Goal: Task Accomplishment & Management: Manage account settings

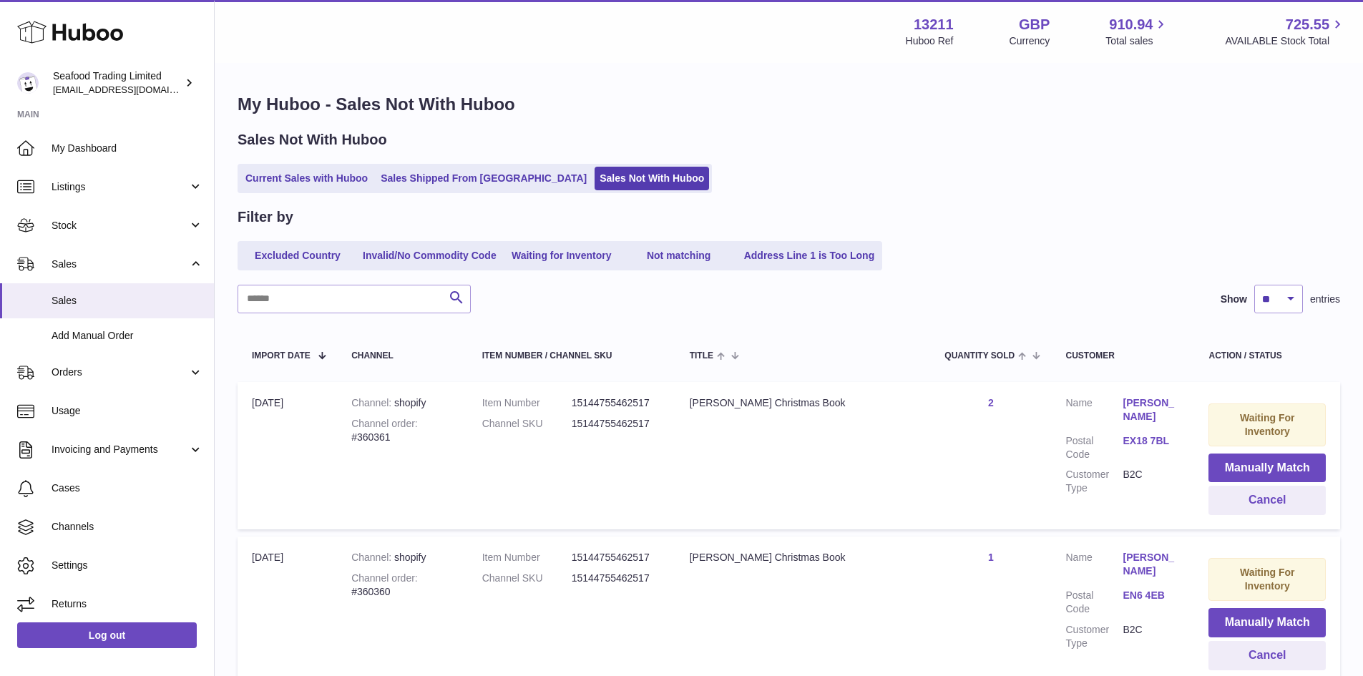
select select "**"
click at [59, 373] on span "Orders" at bounding box center [120, 373] width 137 height 14
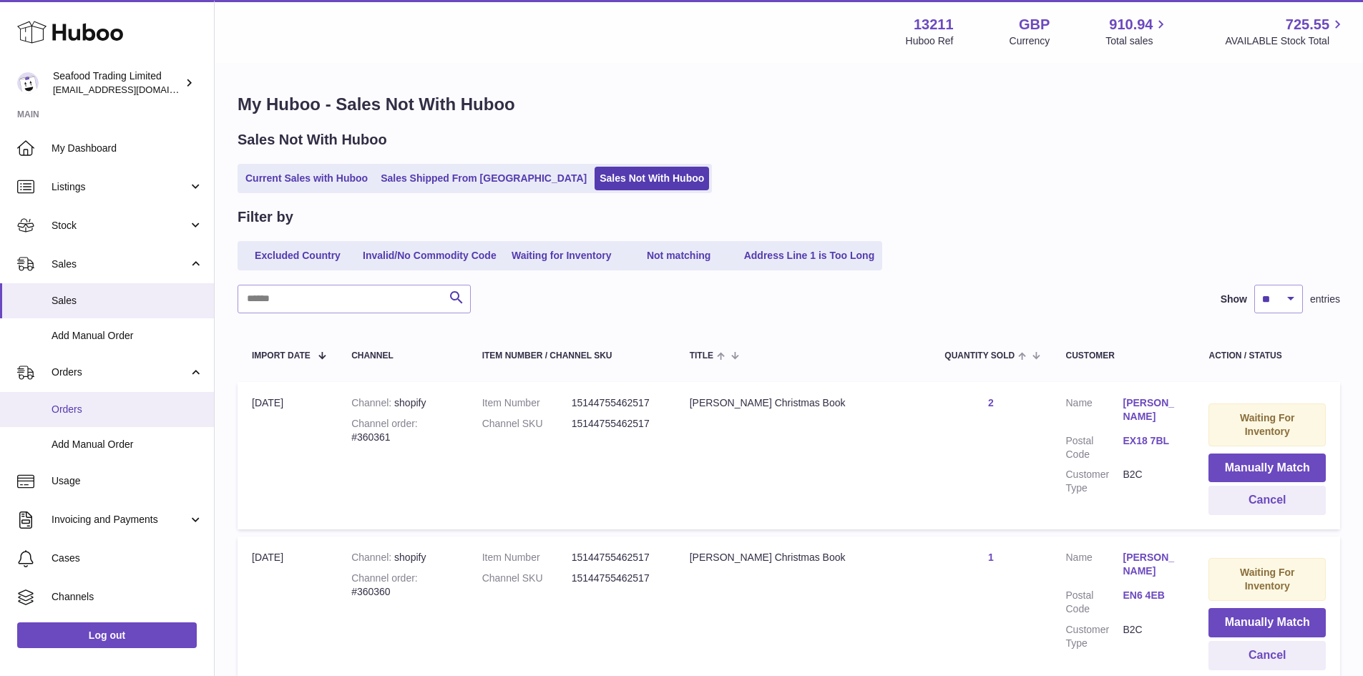
click at [69, 405] on span "Orders" at bounding box center [128, 410] width 152 height 14
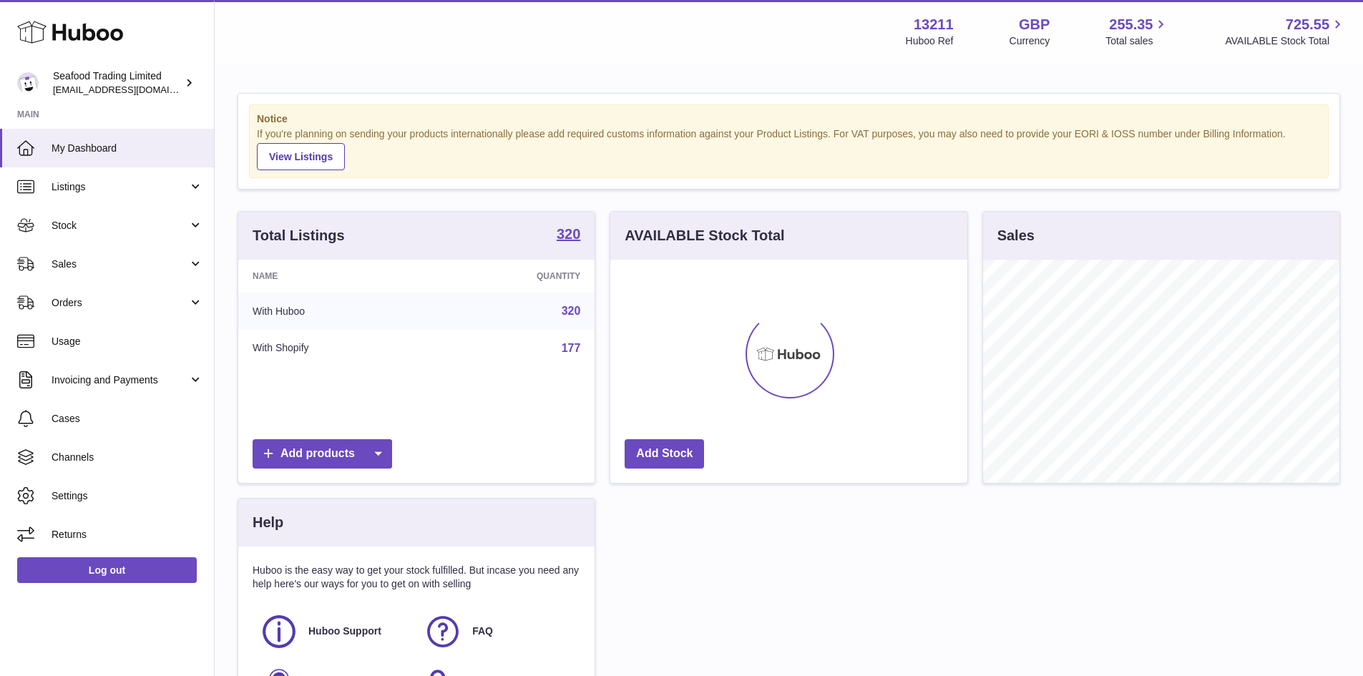
scroll to position [223, 357]
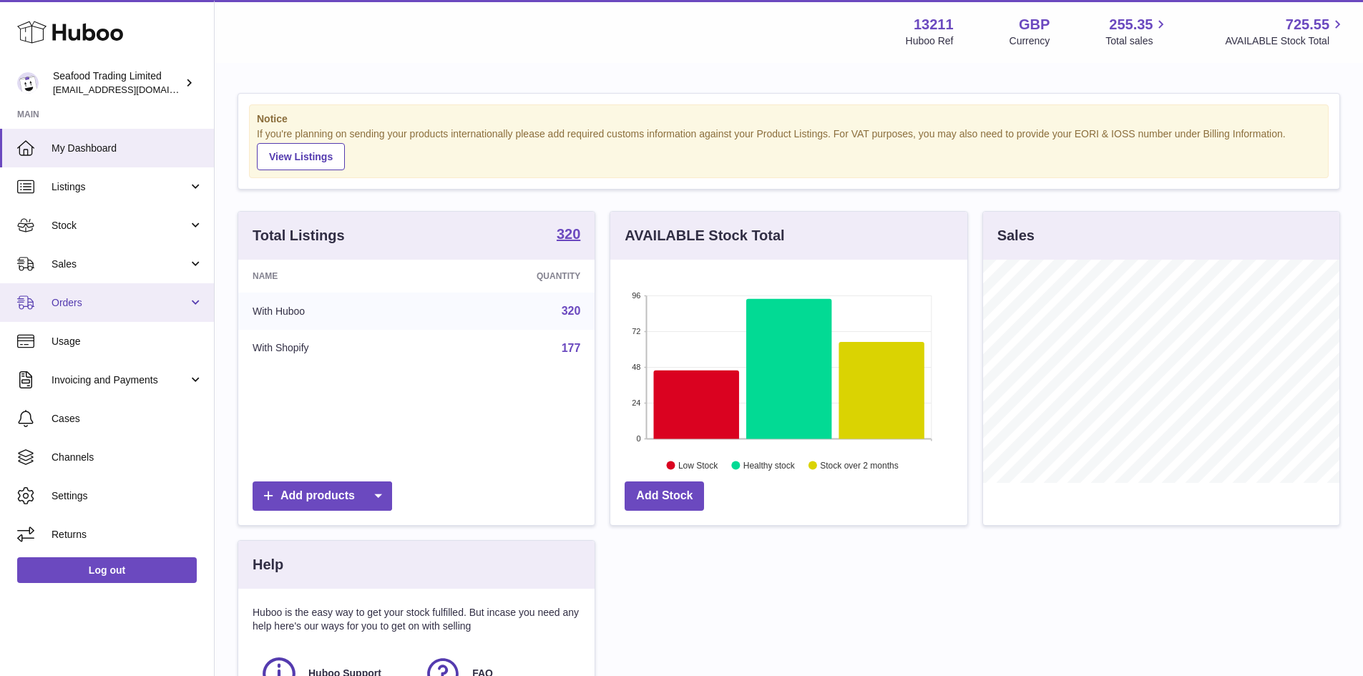
click at [109, 309] on span "Orders" at bounding box center [120, 303] width 137 height 14
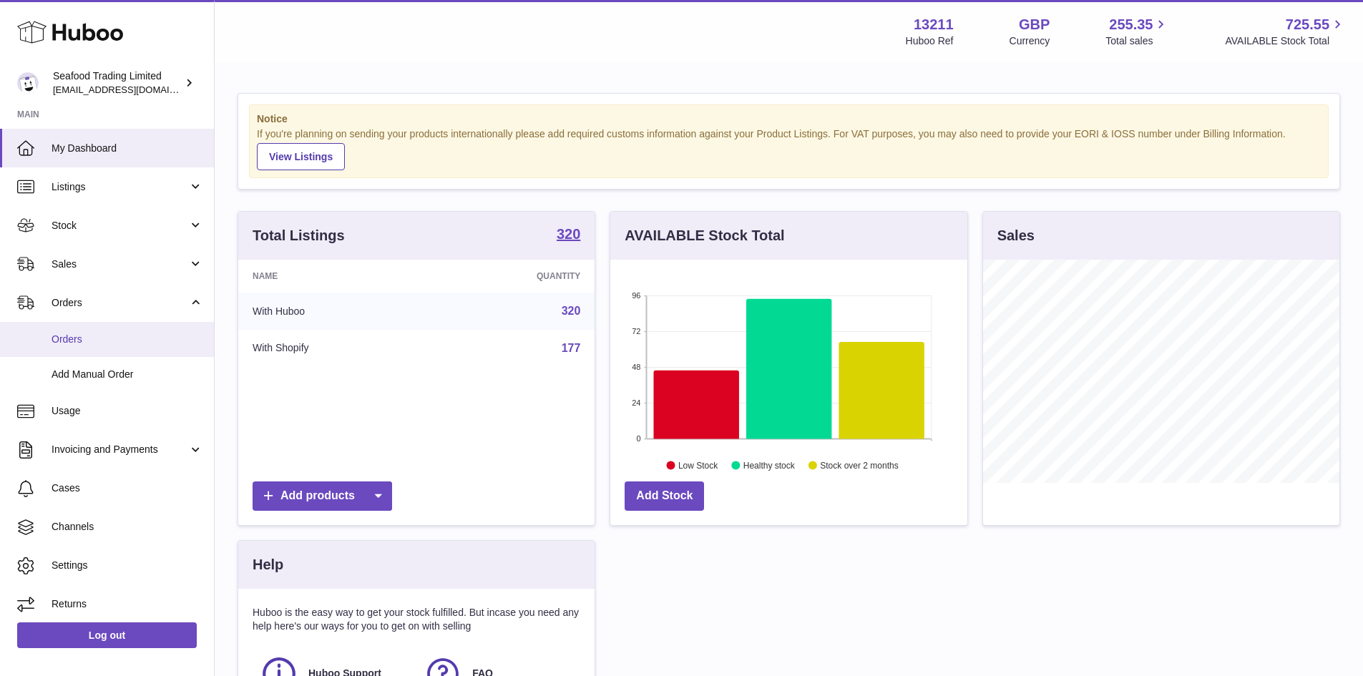
click at [107, 333] on span "Orders" at bounding box center [128, 340] width 152 height 14
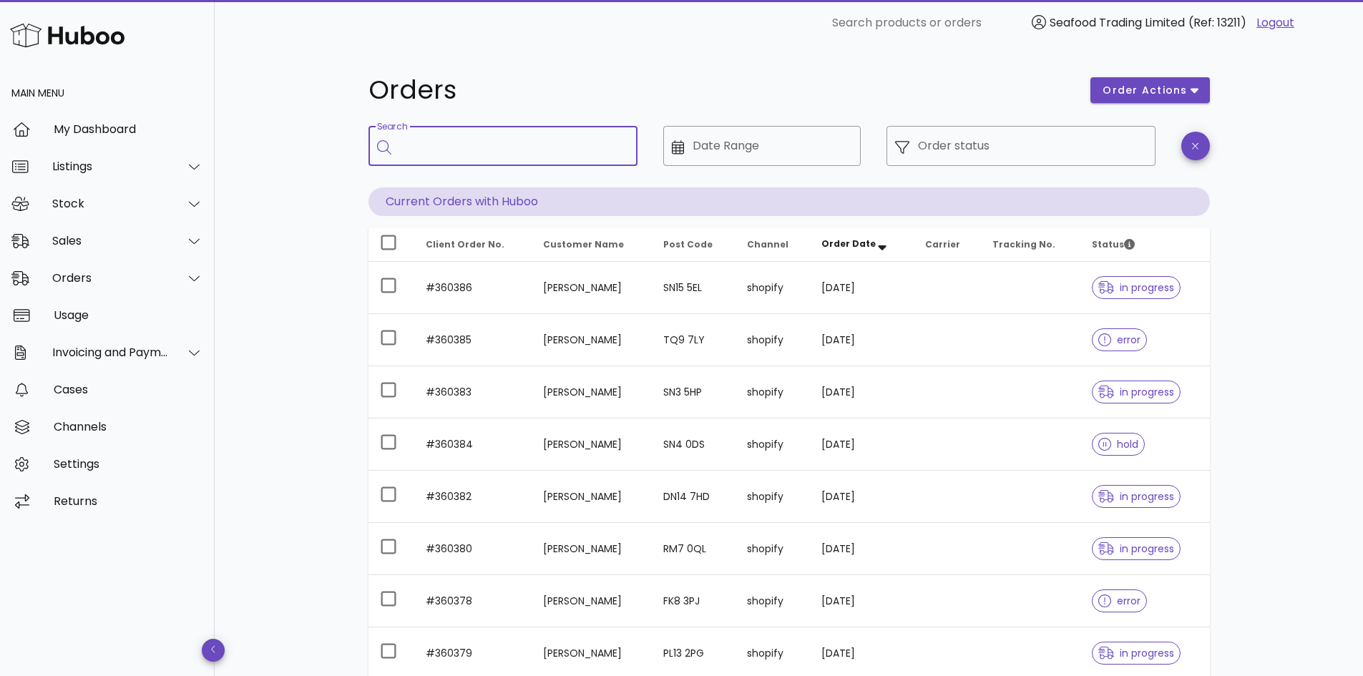
click at [513, 142] on input "Search" at bounding box center [513, 146] width 226 height 23
paste input "******"
click at [514, 141] on input "******" at bounding box center [504, 146] width 209 height 23
type input "******"
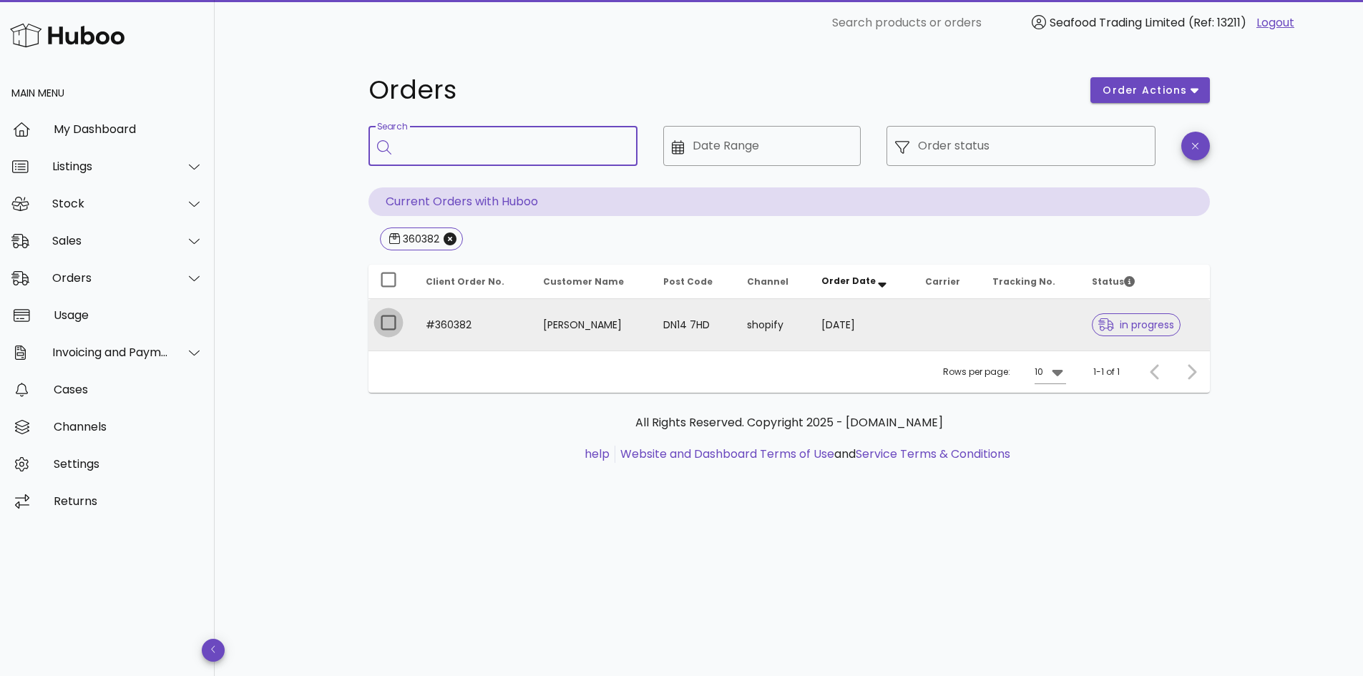
click at [395, 321] on div at bounding box center [388, 323] width 24 height 24
click at [1125, 89] on span "order actions" at bounding box center [1145, 90] width 86 height 15
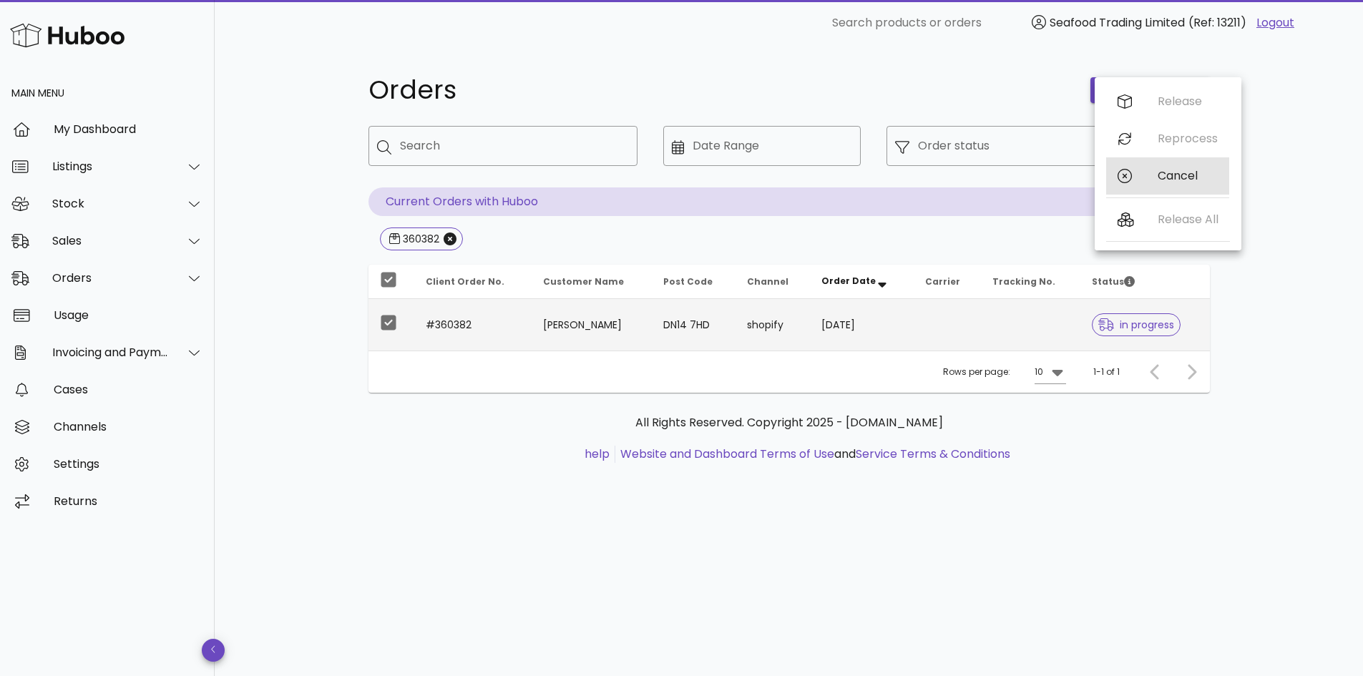
click at [1170, 173] on div "Cancel" at bounding box center [1188, 176] width 60 height 14
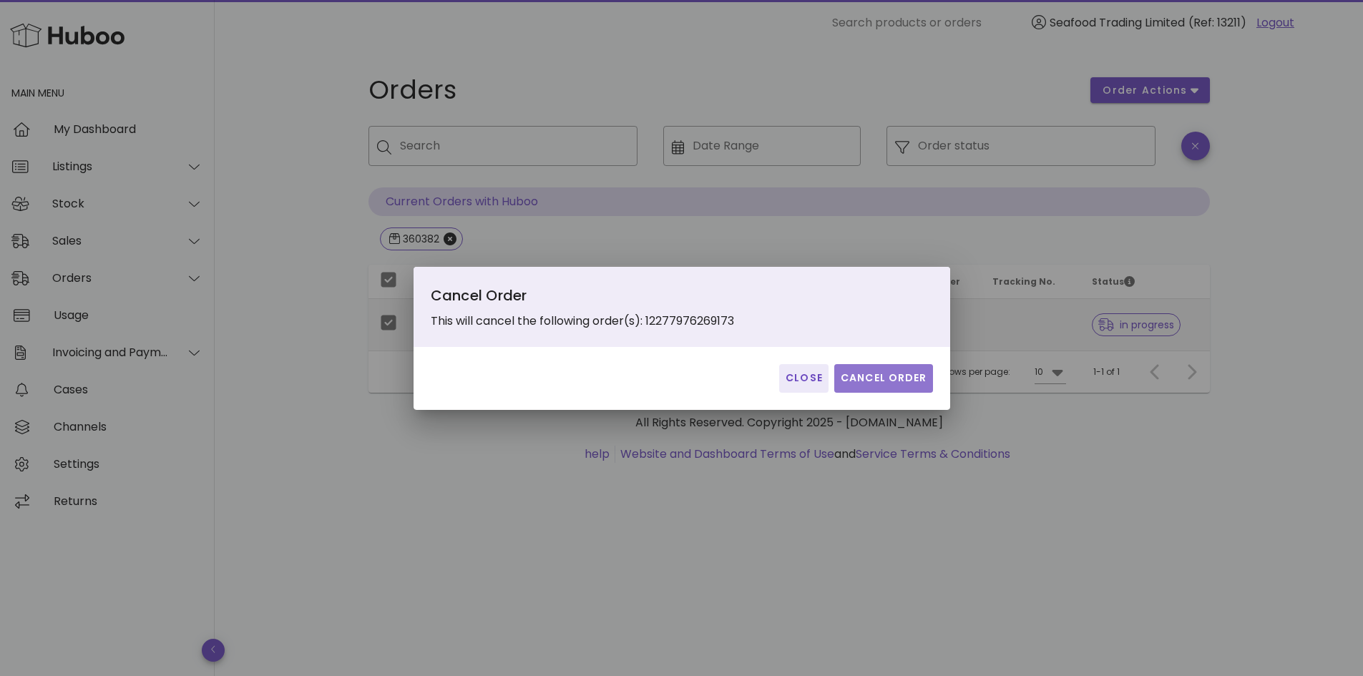
click at [888, 384] on span "Cancel Order" at bounding box center [883, 378] width 87 height 15
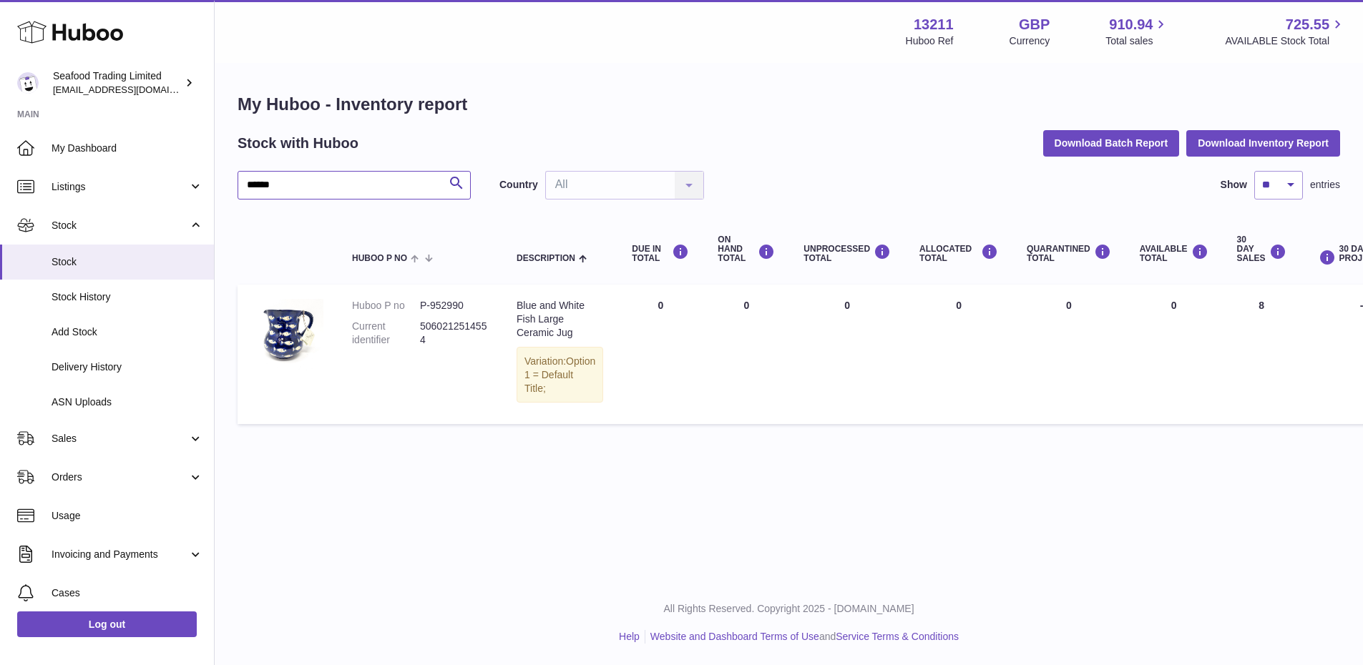
drag, startPoint x: 301, startPoint y: 177, endPoint x: 240, endPoint y: 183, distance: 61.2
click at [240, 183] on input "******" at bounding box center [354, 185] width 233 height 29
paste input "text"
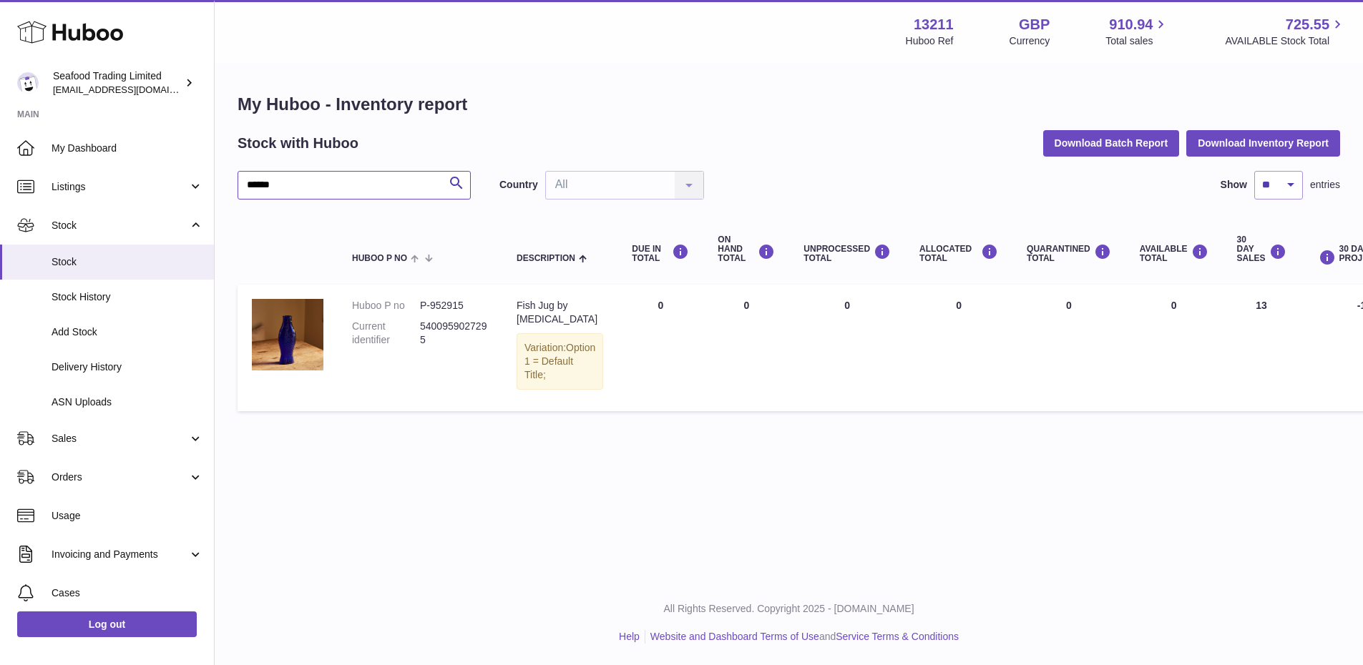
type input "******"
copy dd "5400959027295"
drag, startPoint x: 428, startPoint y: 337, endPoint x: 421, endPoint y: 322, distance: 16.6
click at [421, 322] on dd "5400959027295" at bounding box center [454, 333] width 68 height 27
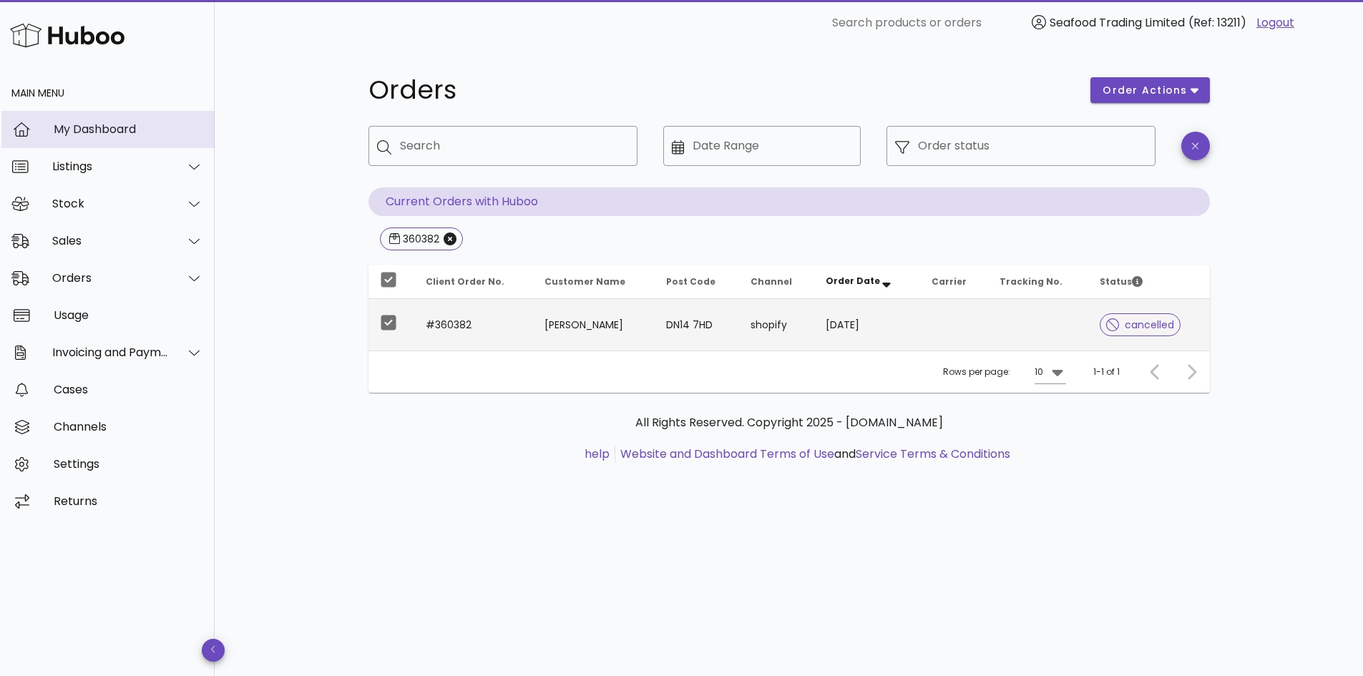
click at [87, 133] on div "My Dashboard" at bounding box center [129, 129] width 150 height 14
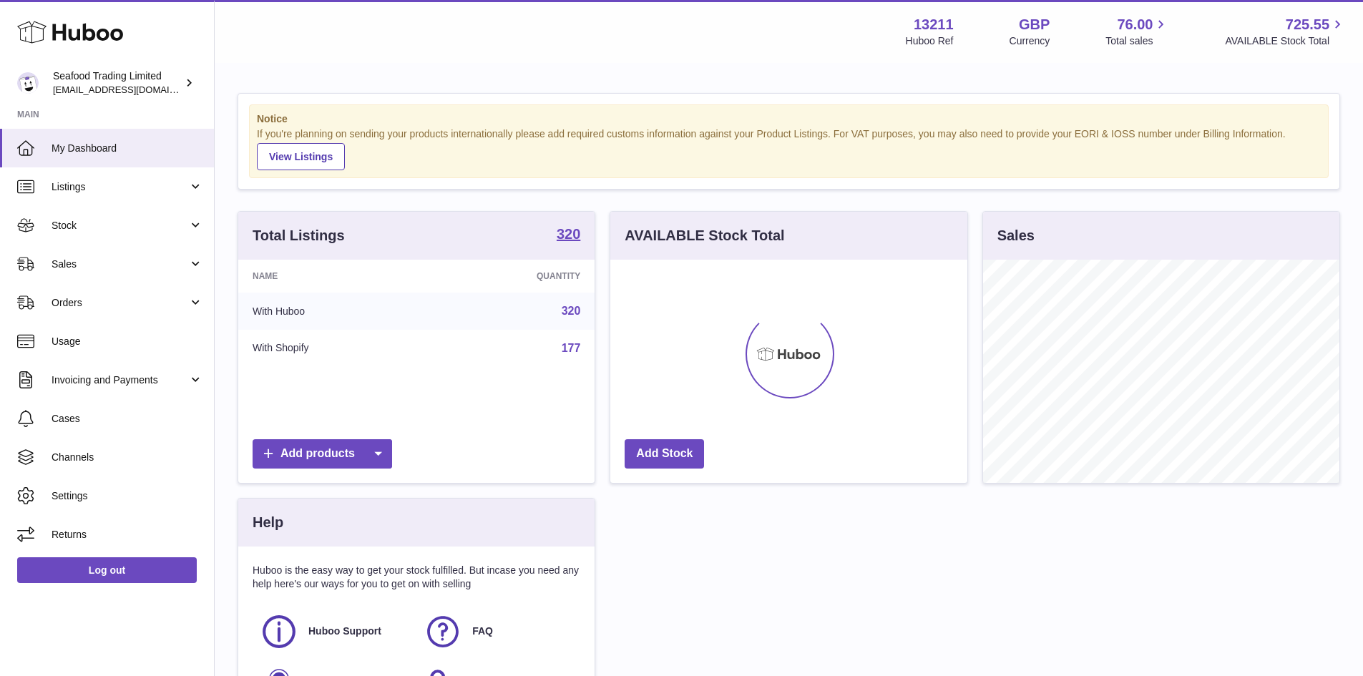
scroll to position [223, 357]
click at [78, 311] on link "Orders" at bounding box center [107, 302] width 214 height 39
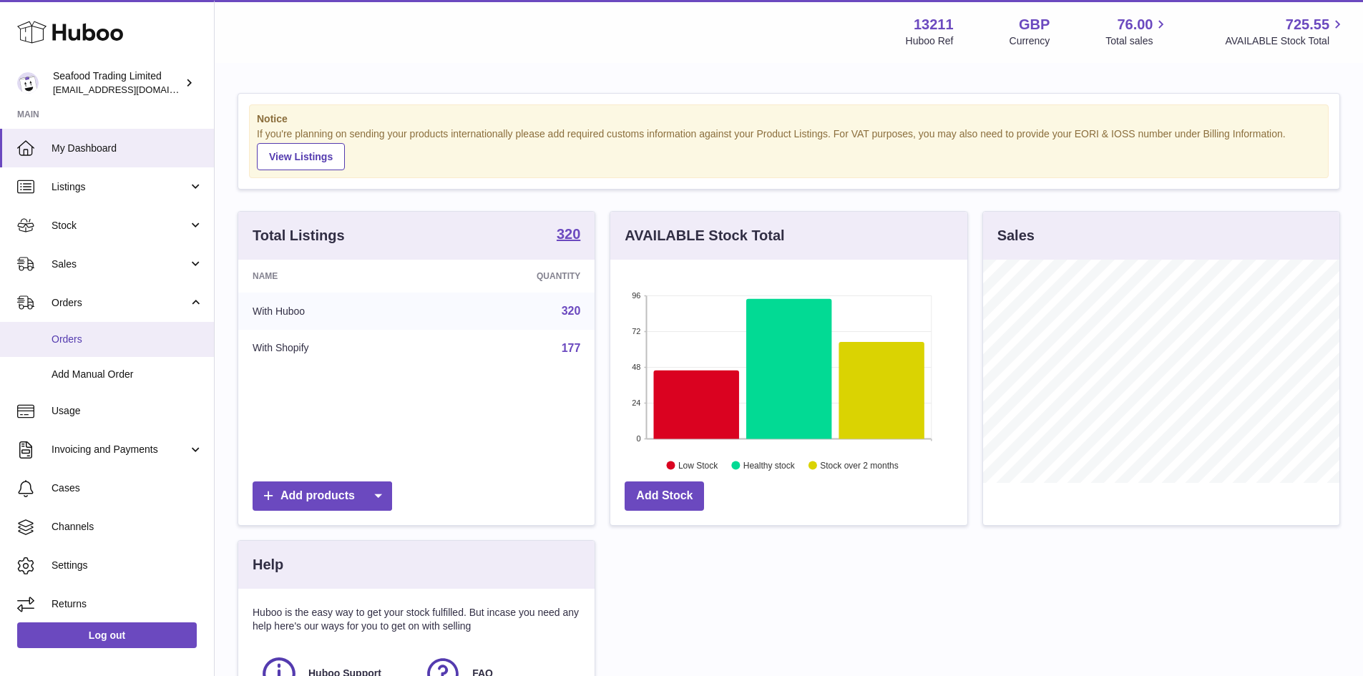
click at [71, 343] on span "Orders" at bounding box center [128, 340] width 152 height 14
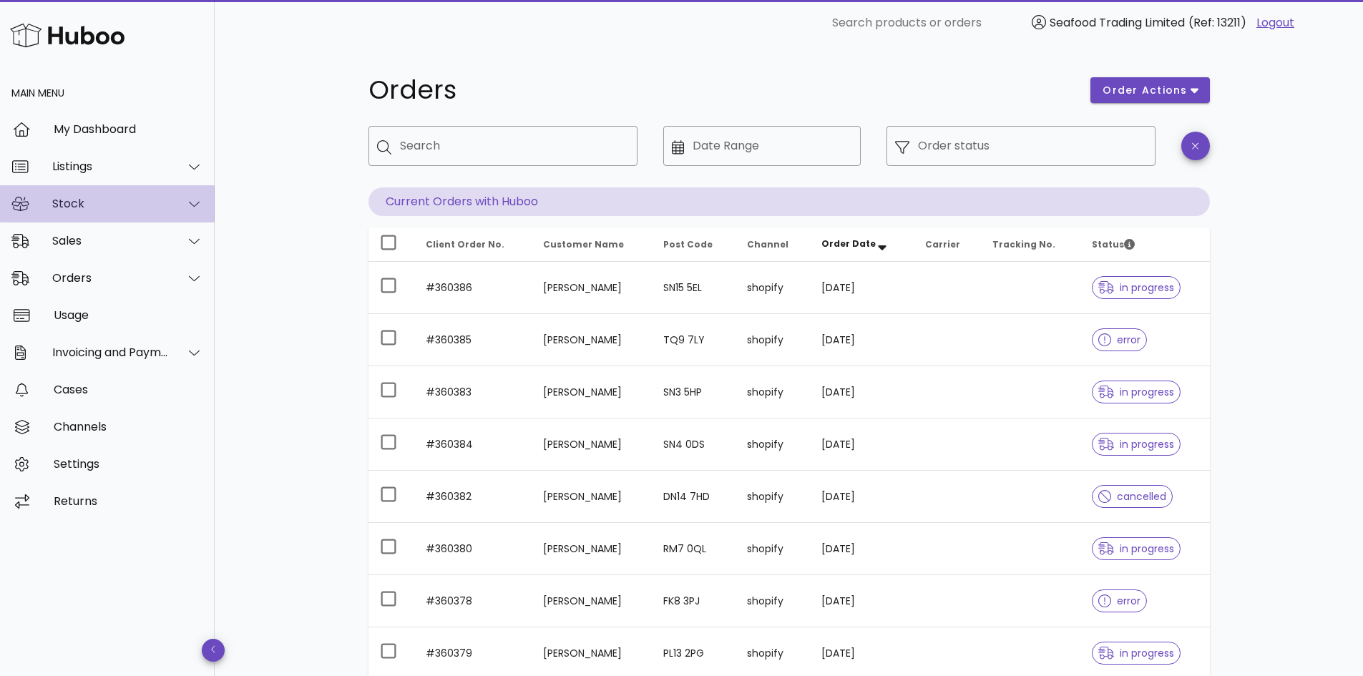
click at [67, 200] on div "Stock" at bounding box center [110, 204] width 117 height 14
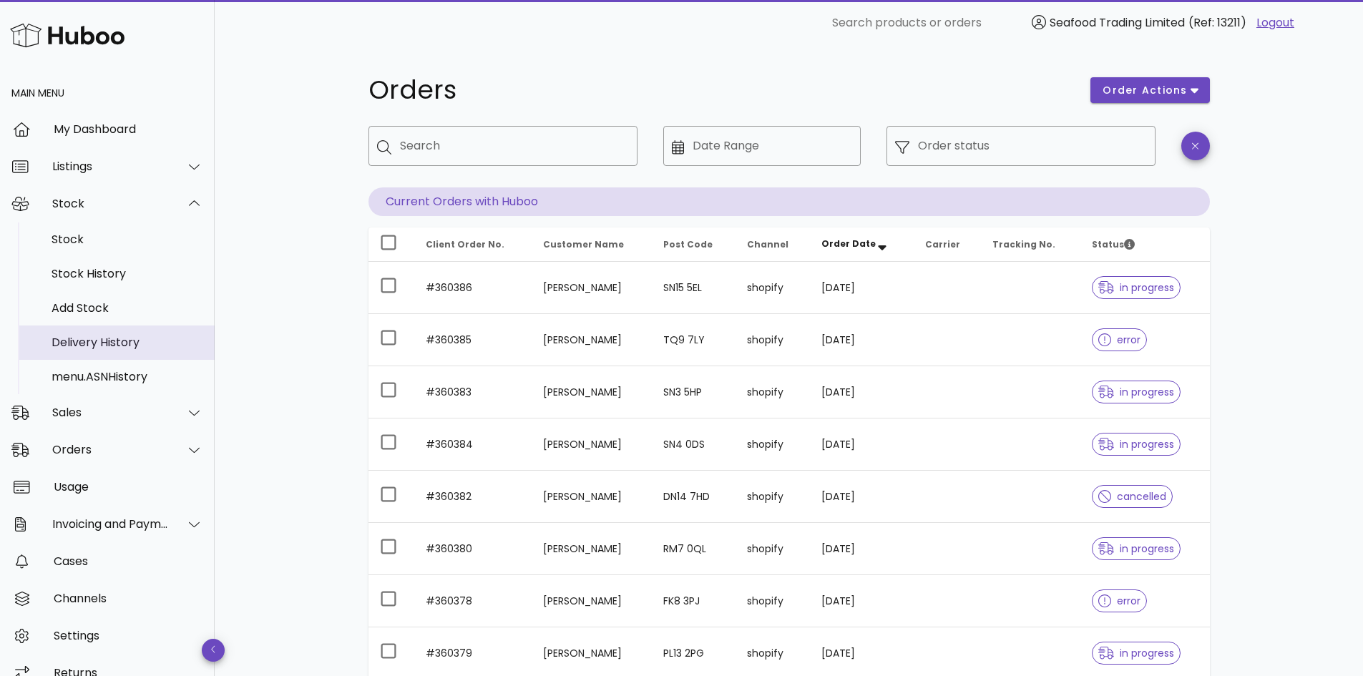
click at [83, 336] on div "Delivery History" at bounding box center [128, 343] width 152 height 14
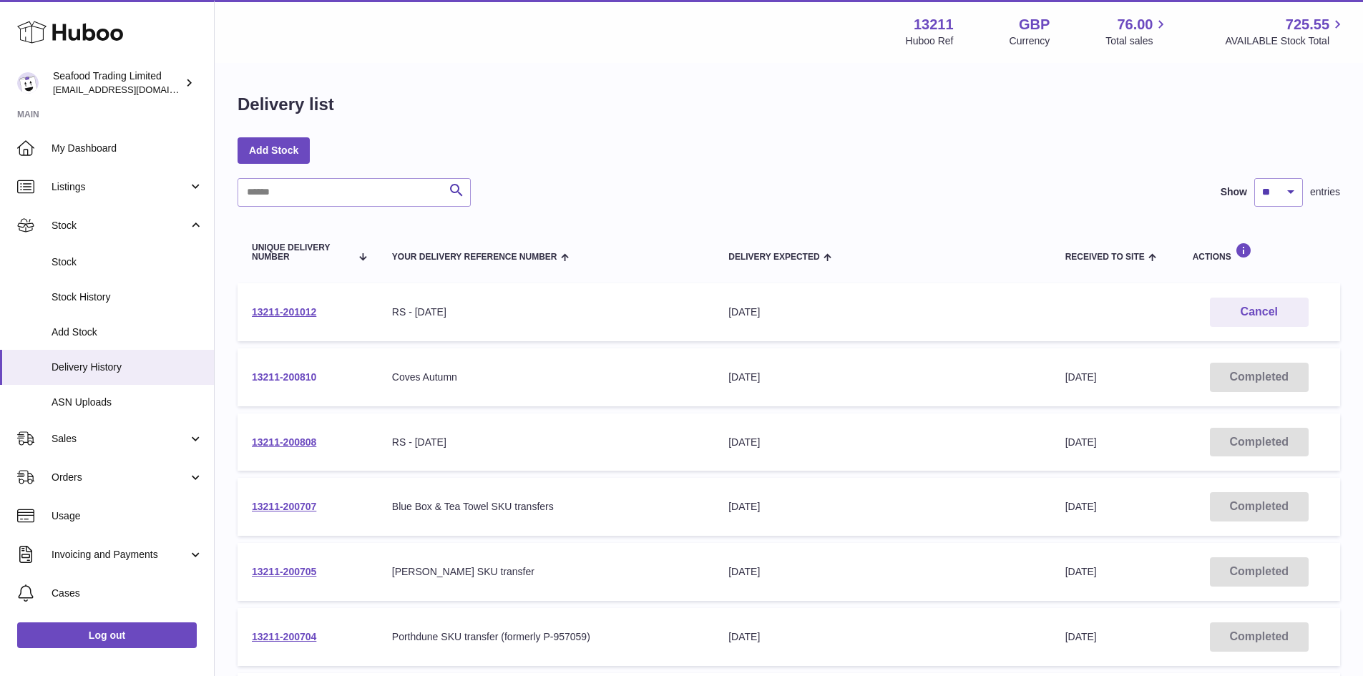
click at [294, 374] on link "13211-200810" at bounding box center [284, 376] width 64 height 11
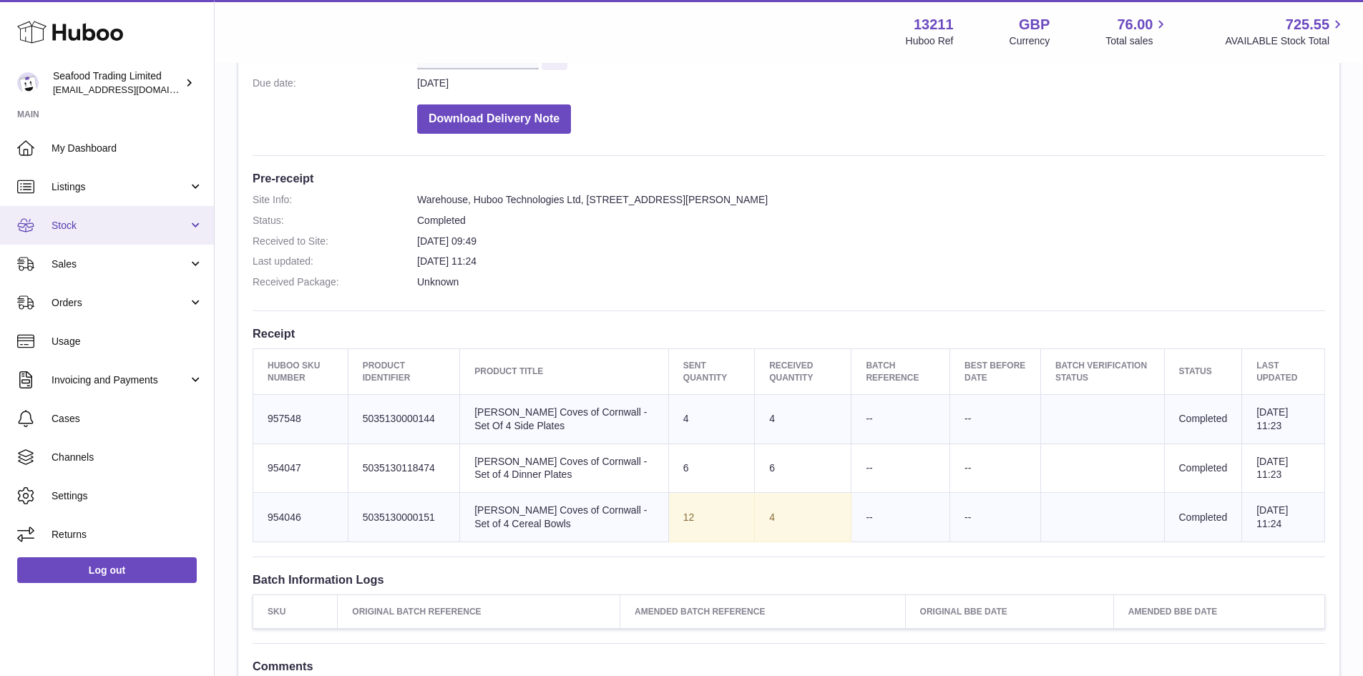
scroll to position [143, 0]
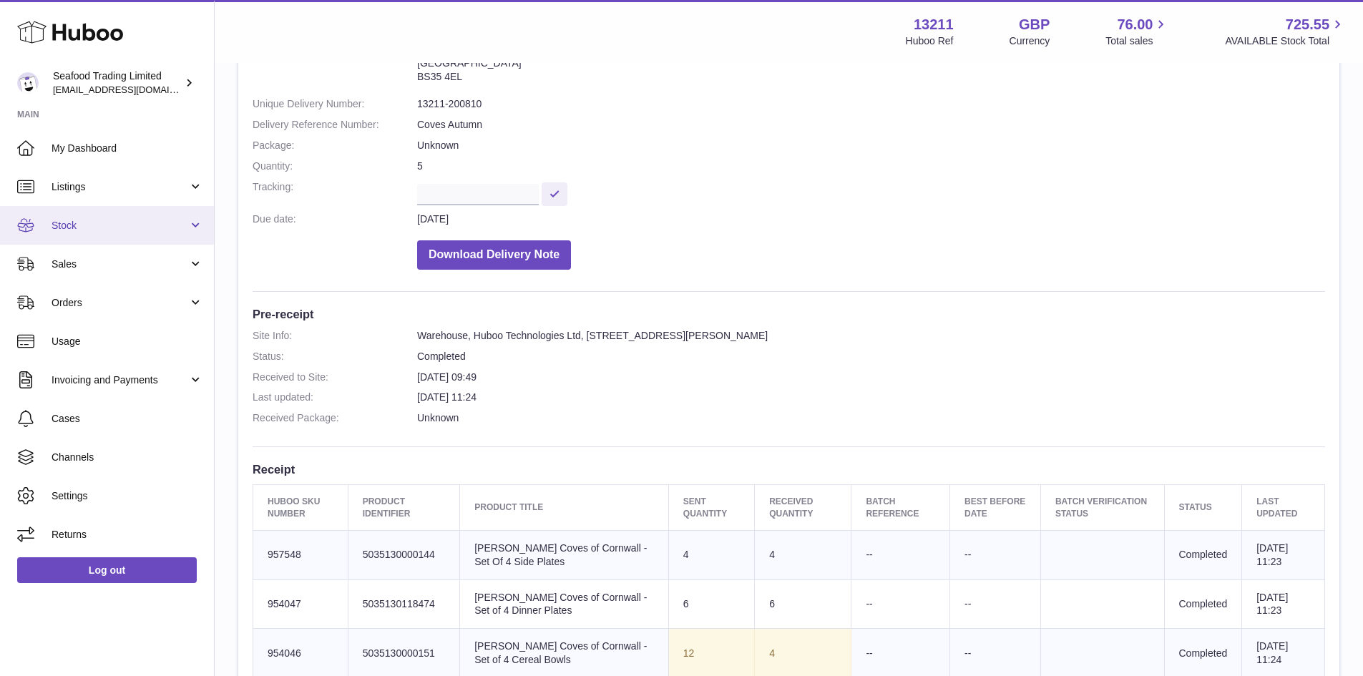
click at [69, 224] on span "Stock" at bounding box center [120, 226] width 137 height 14
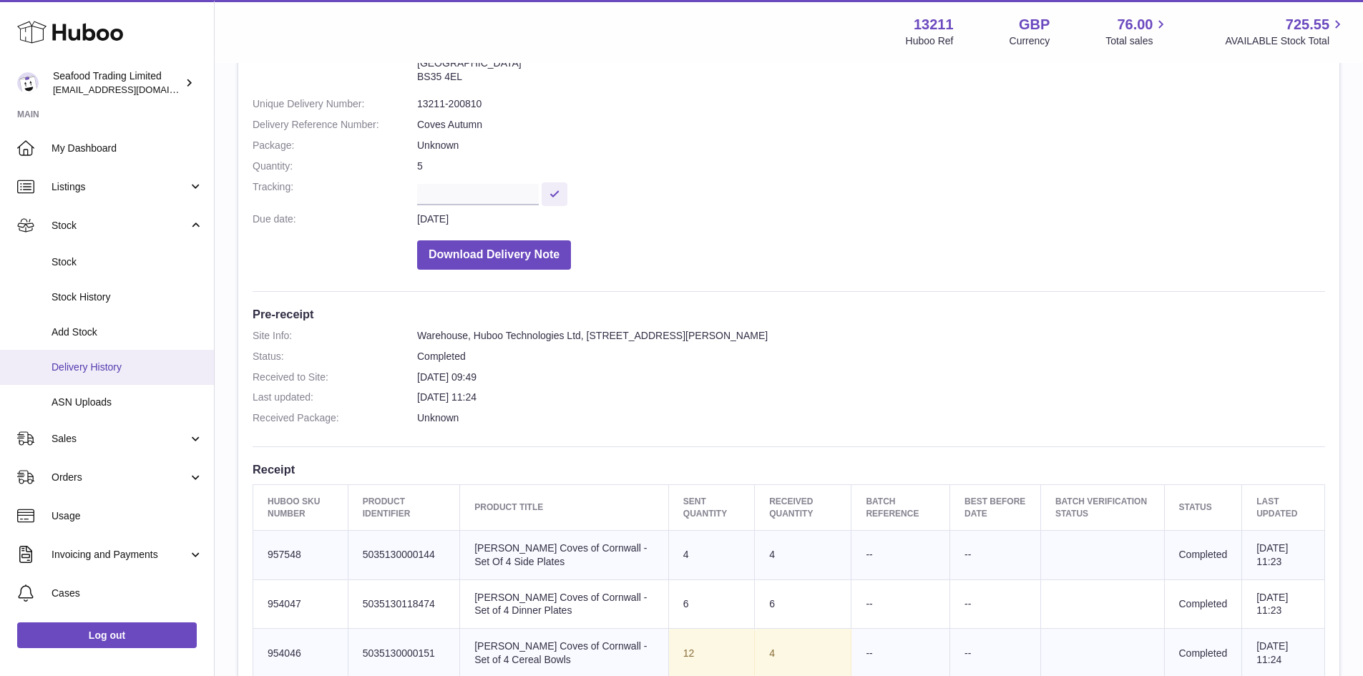
click at [83, 361] on span "Delivery History" at bounding box center [128, 368] width 152 height 14
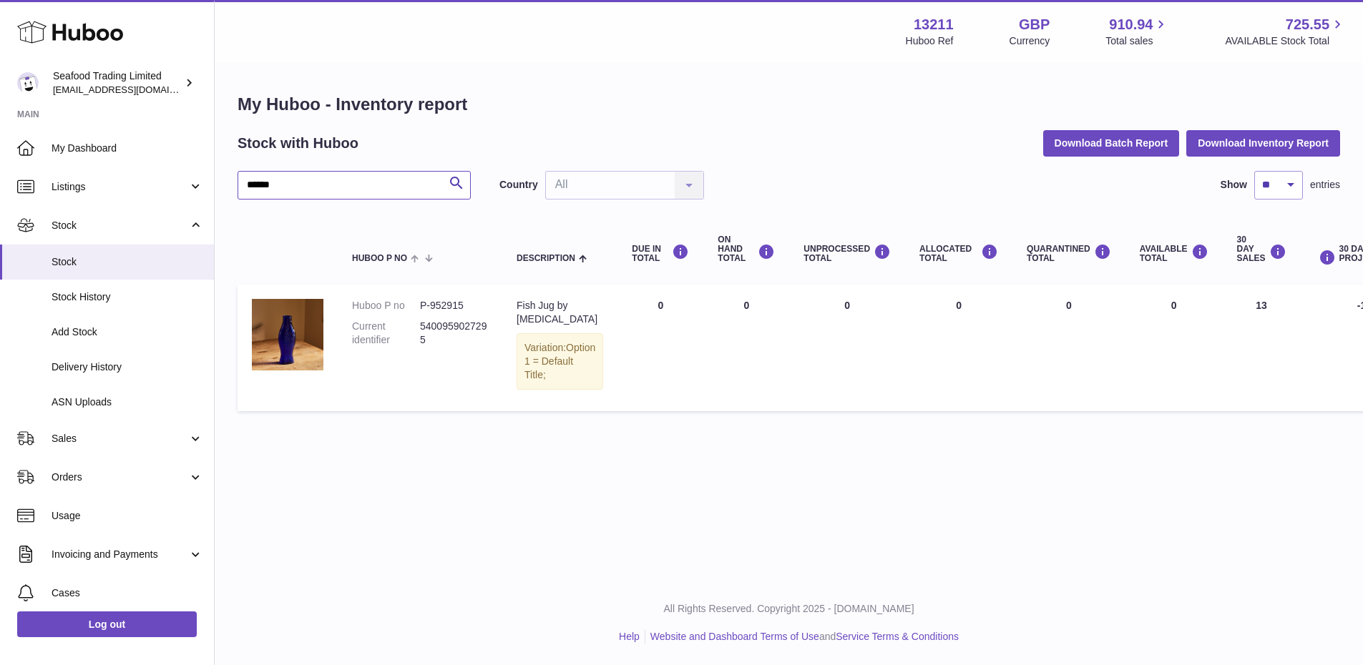
drag, startPoint x: 288, startPoint y: 189, endPoint x: 237, endPoint y: 180, distance: 51.5
click at [237, 180] on div "My Huboo - Inventory report Stock with Huboo Download Batch Report Download Inv…" at bounding box center [789, 255] width 1148 height 383
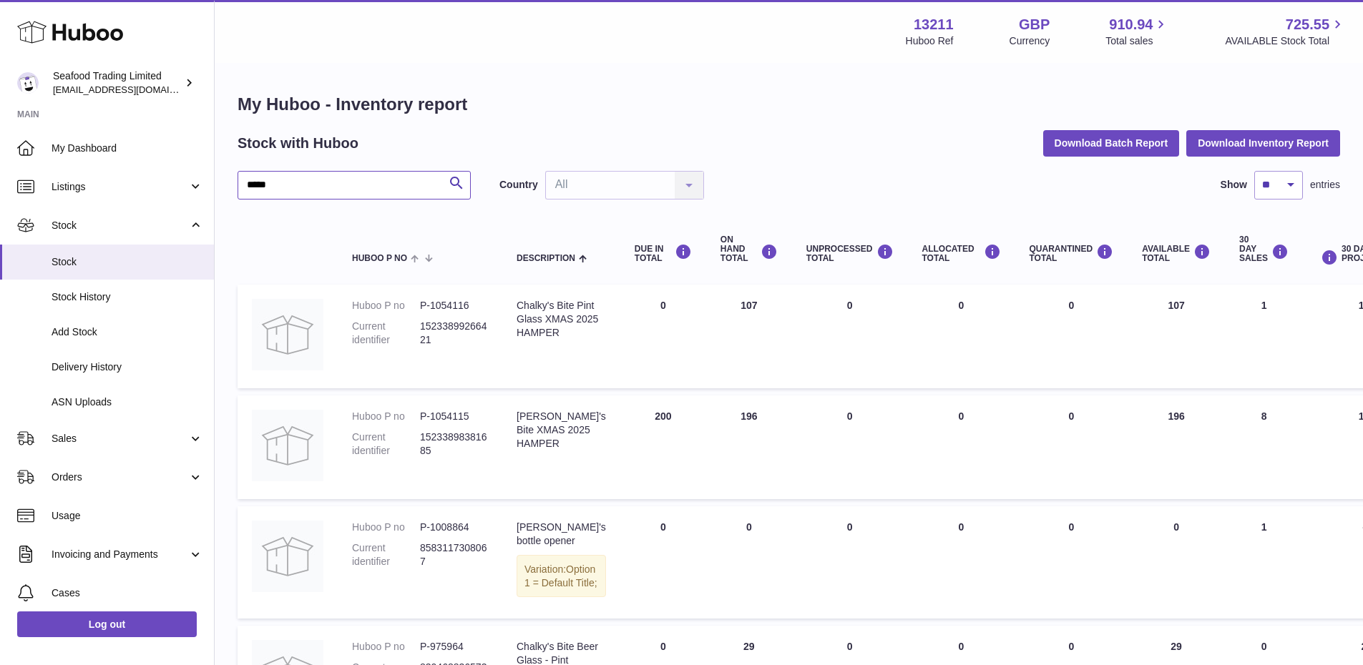
click at [260, 187] on input "*****" at bounding box center [354, 185] width 233 height 29
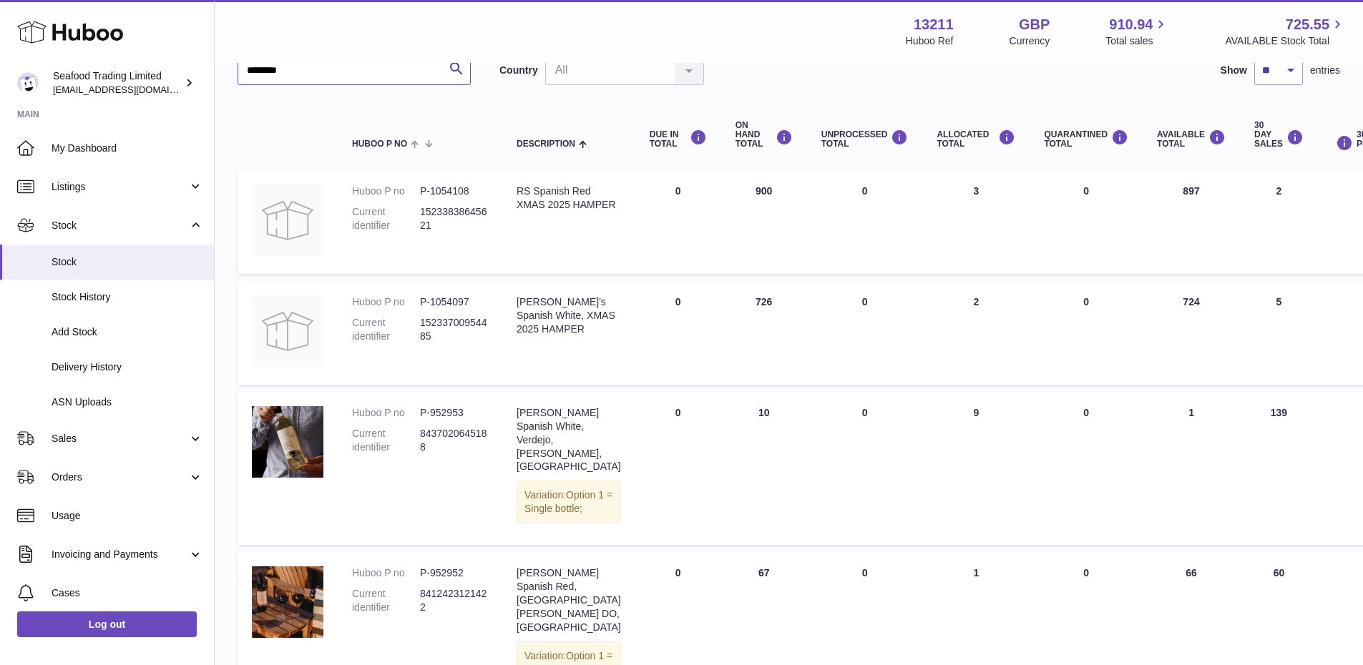
scroll to position [143, 0]
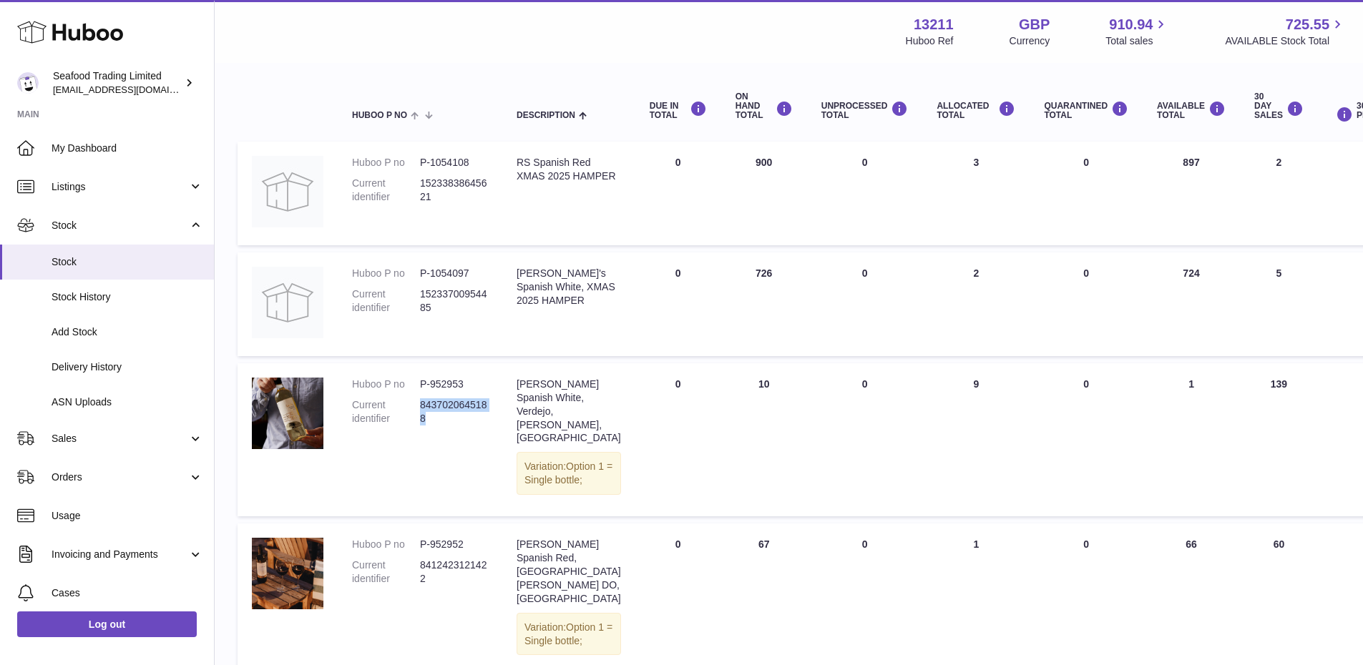
drag, startPoint x: 427, startPoint y: 416, endPoint x: 421, endPoint y: 408, distance: 9.7
click at [421, 408] on dd "8437020645188" at bounding box center [454, 412] width 68 height 27
copy dd "8437020645188"
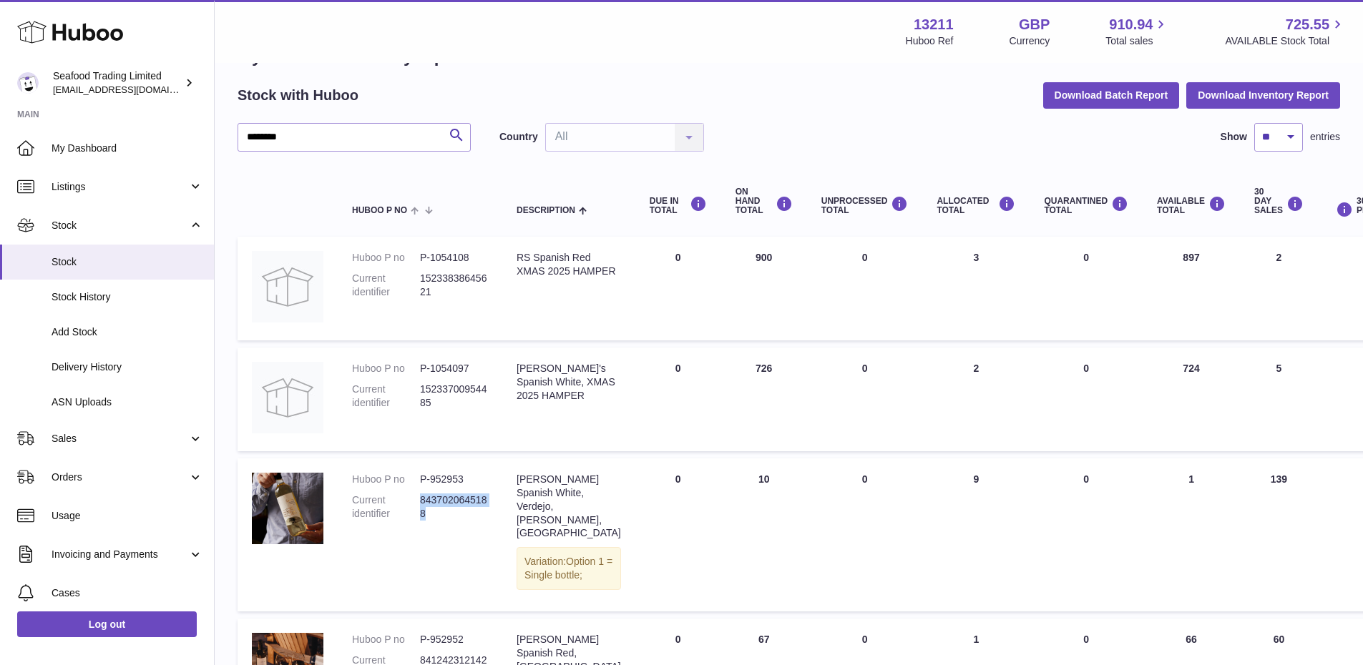
scroll to position [0, 0]
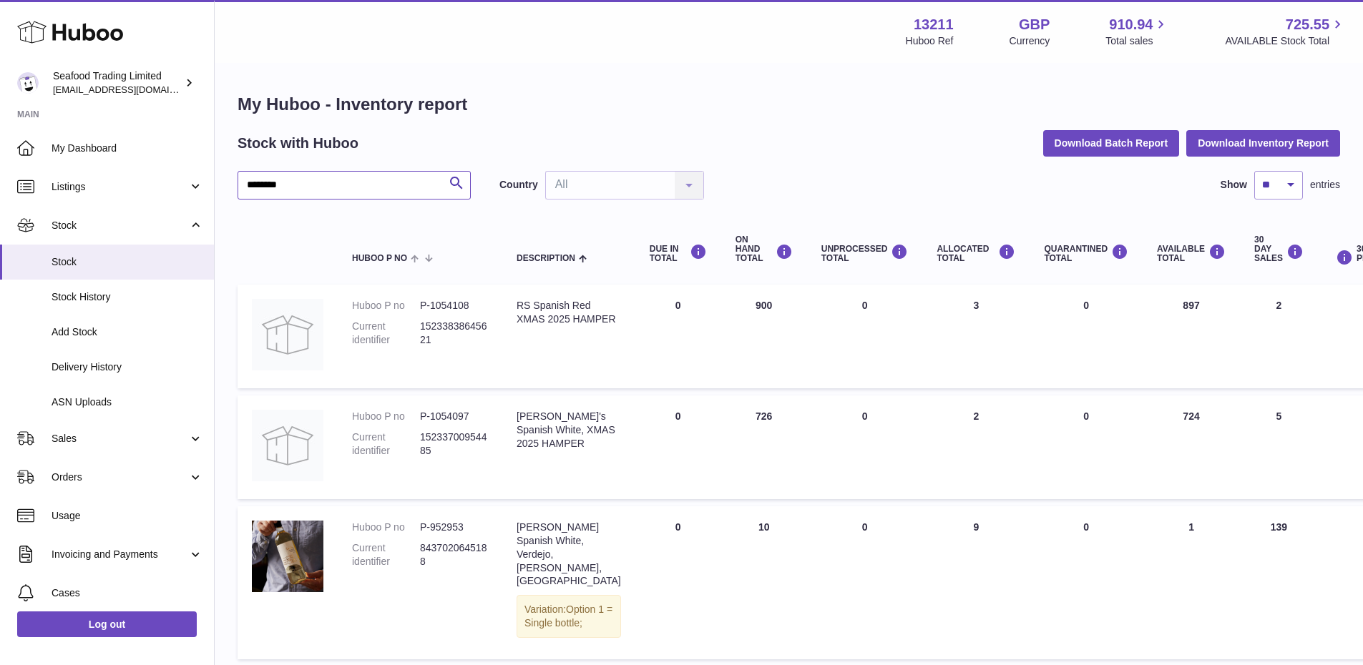
click at [271, 185] on input "*******" at bounding box center [354, 185] width 233 height 29
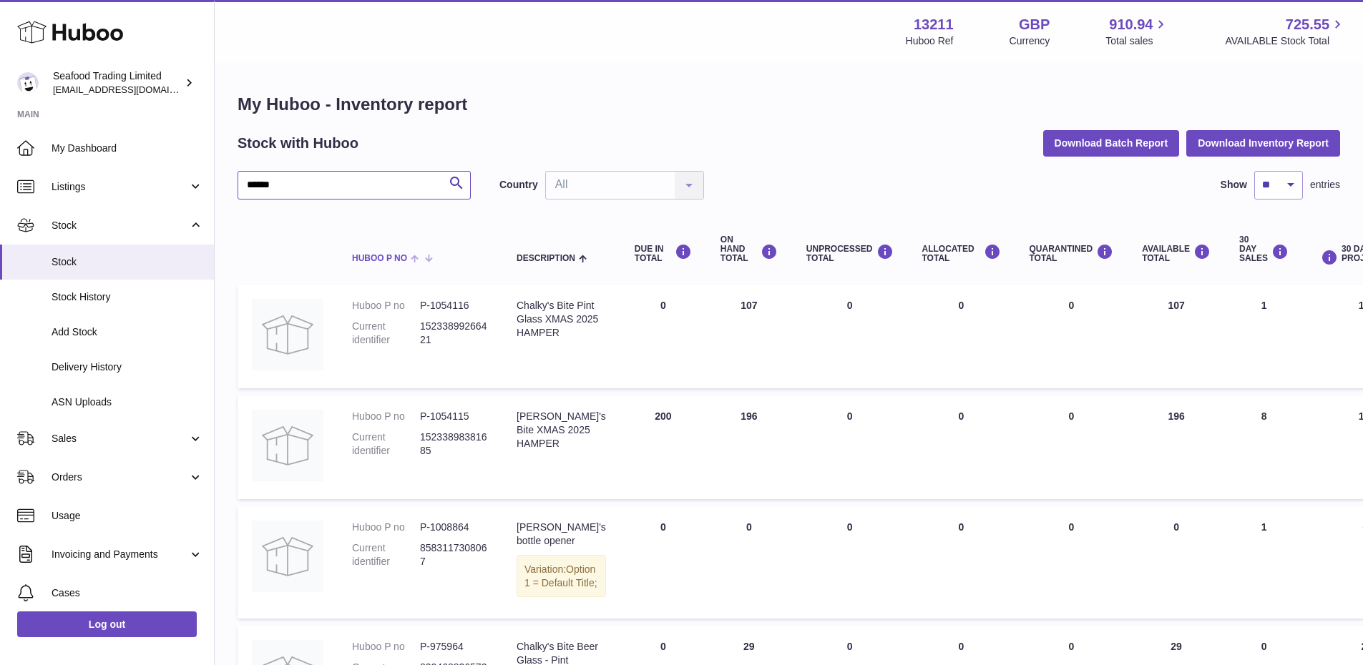
type input "******"
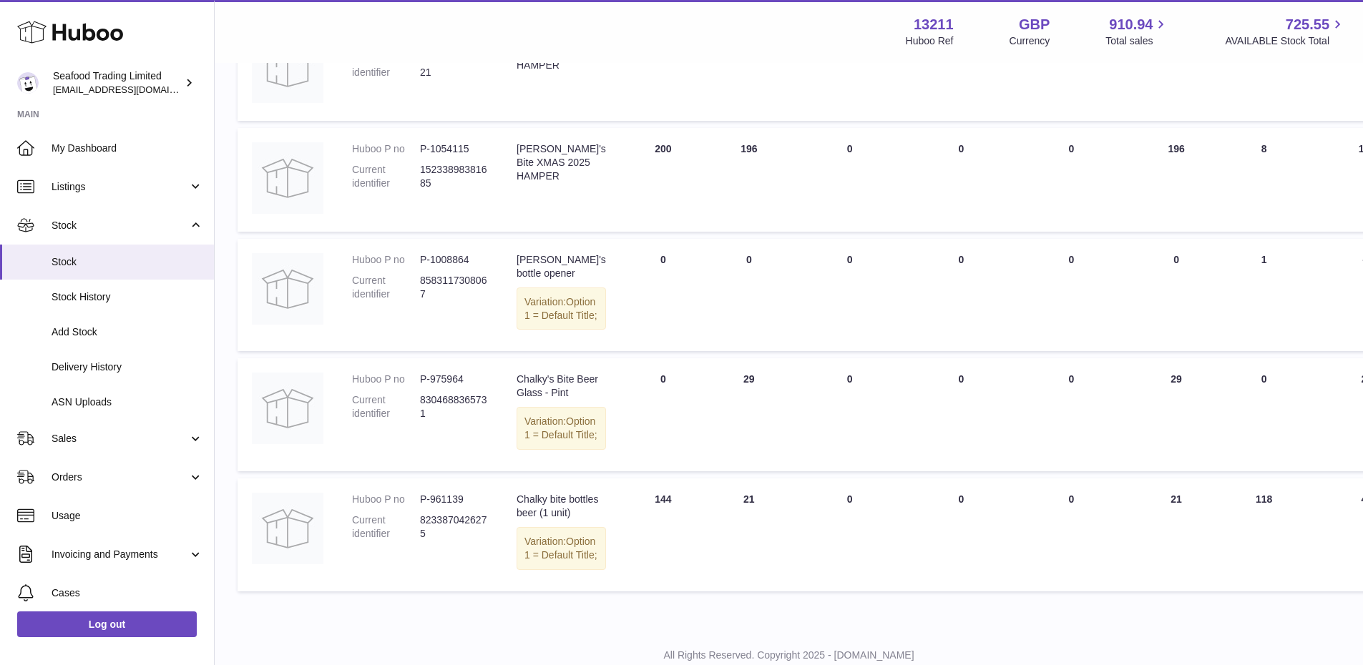
scroll to position [358, 0]
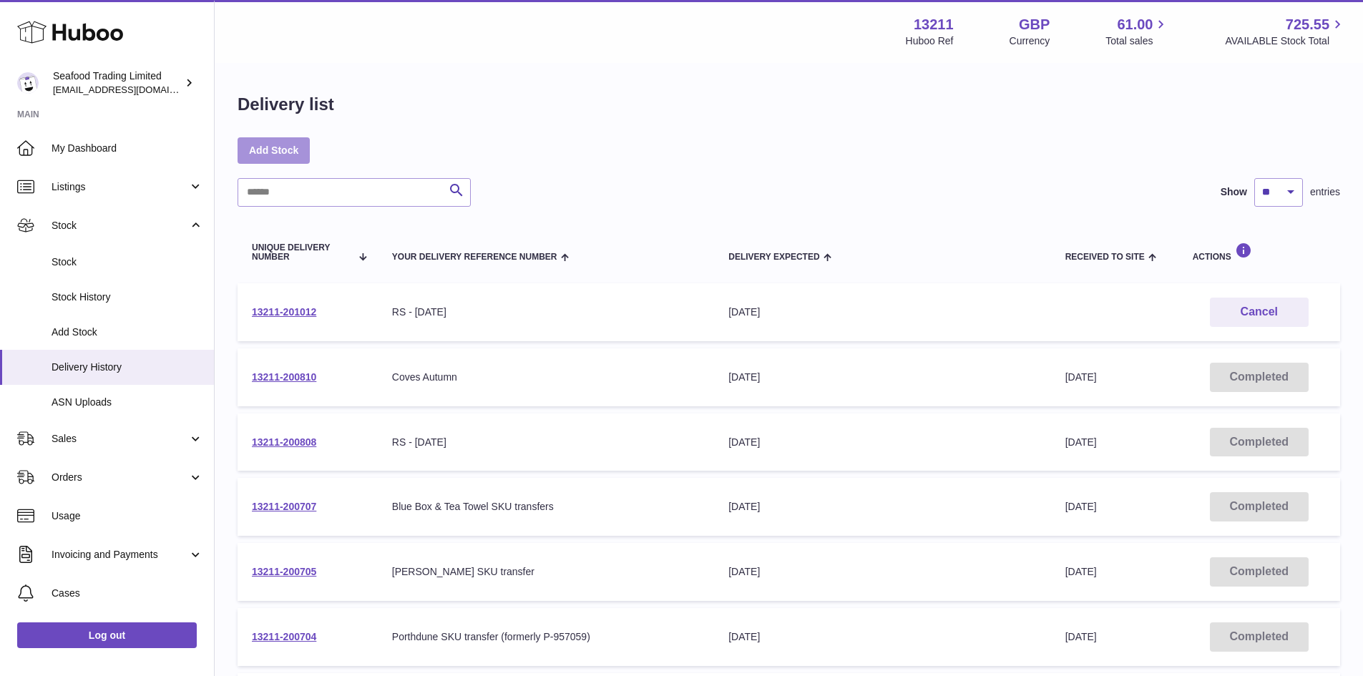
click at [275, 140] on link "Add Stock" at bounding box center [274, 150] width 72 height 26
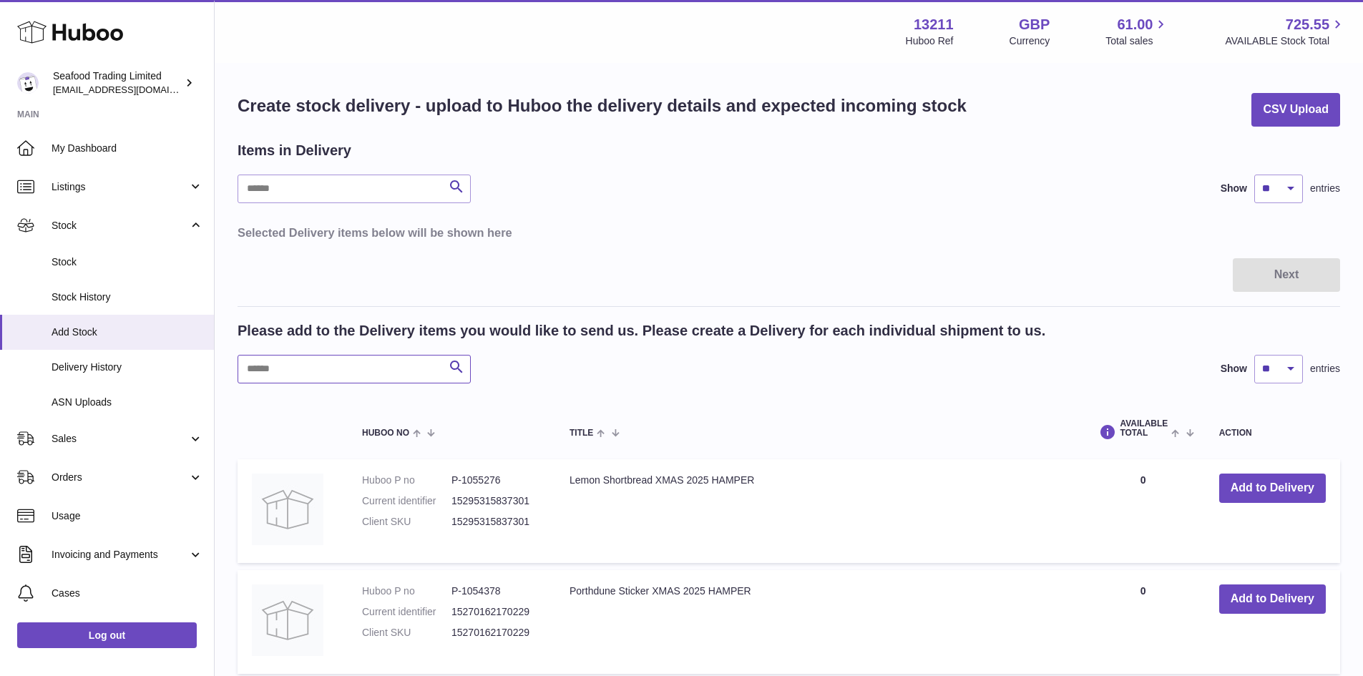
click at [369, 379] on input "text" at bounding box center [354, 369] width 233 height 29
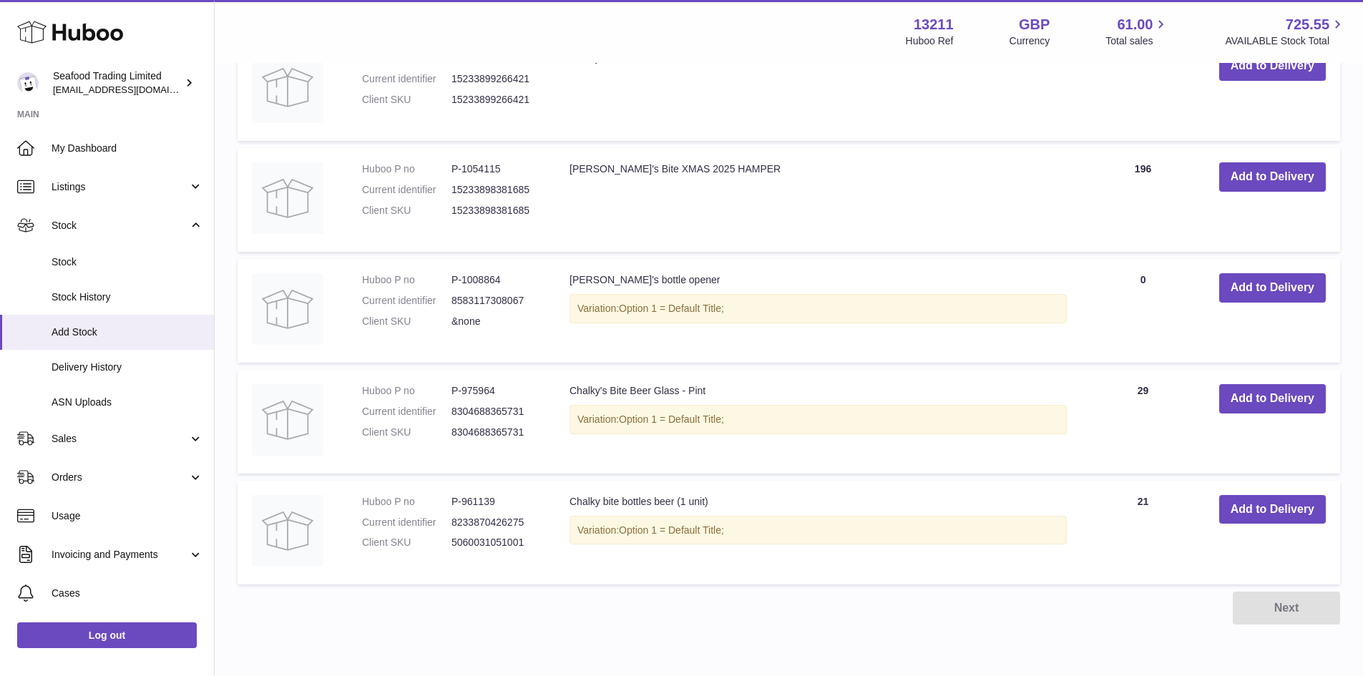
scroll to position [429, 0]
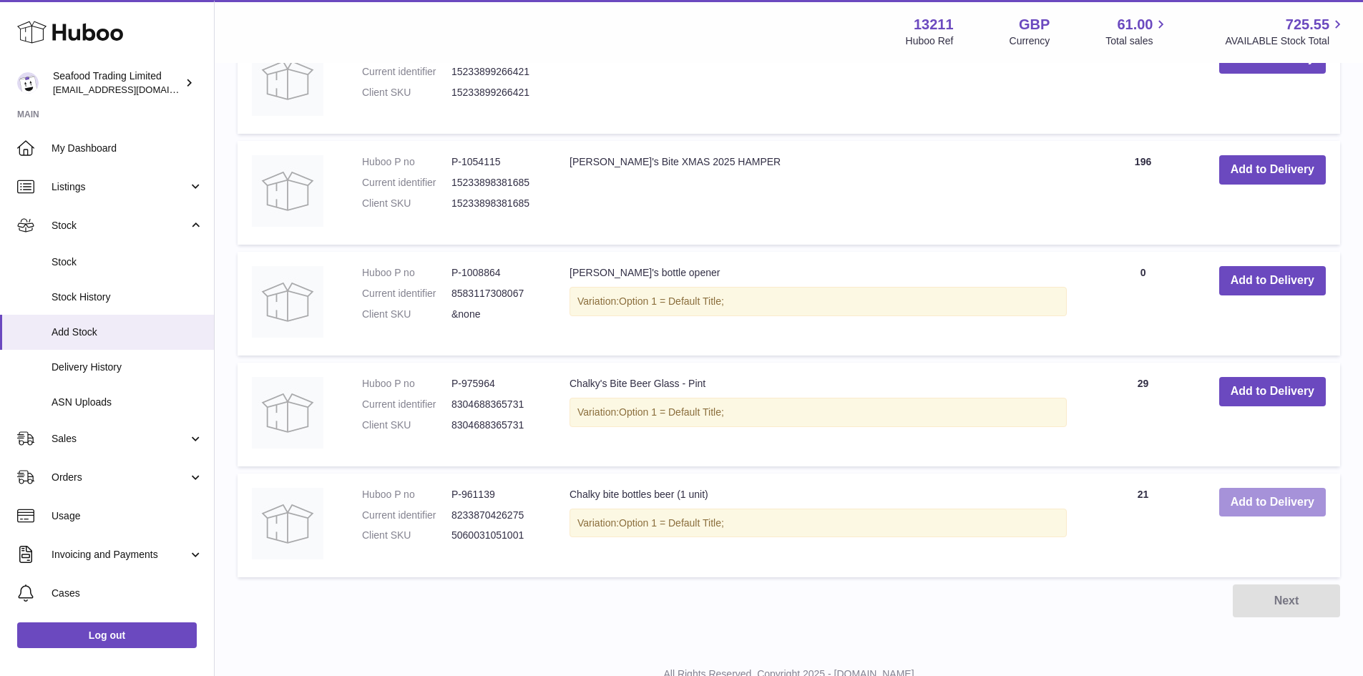
type input "*****"
click at [1264, 496] on button "Add to Delivery" at bounding box center [1272, 502] width 107 height 29
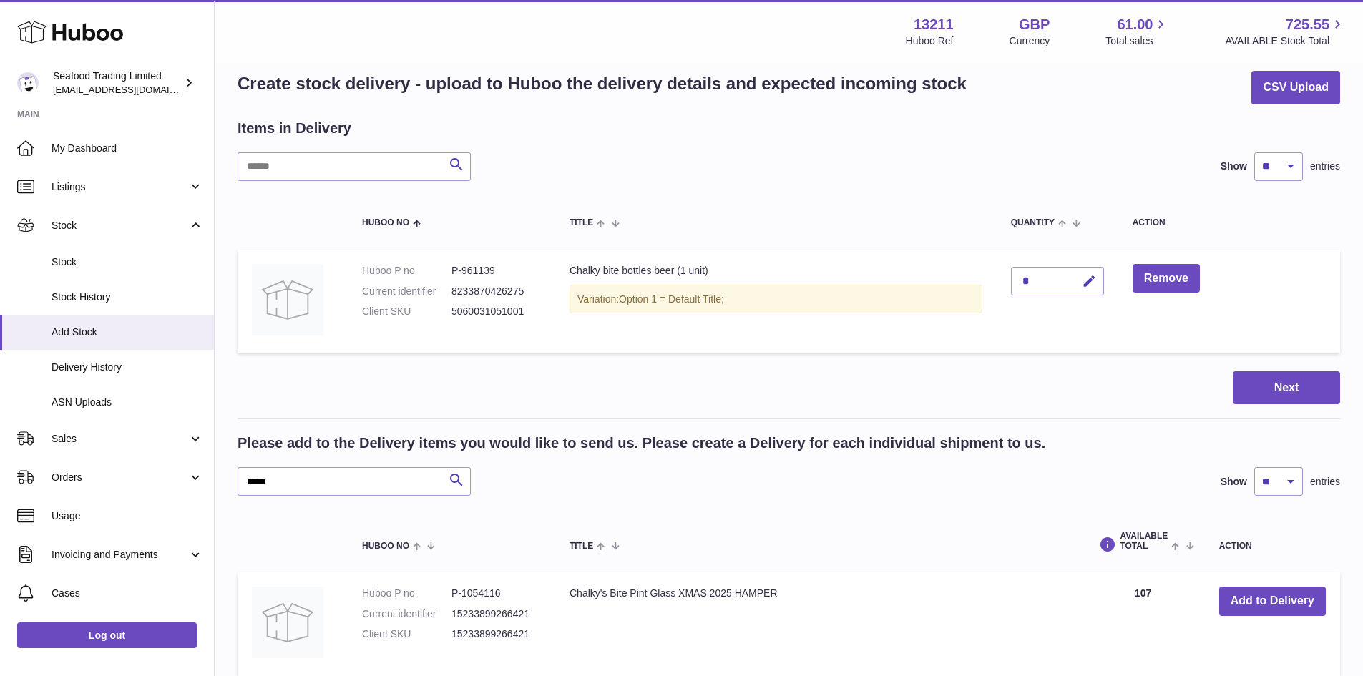
scroll to position [0, 0]
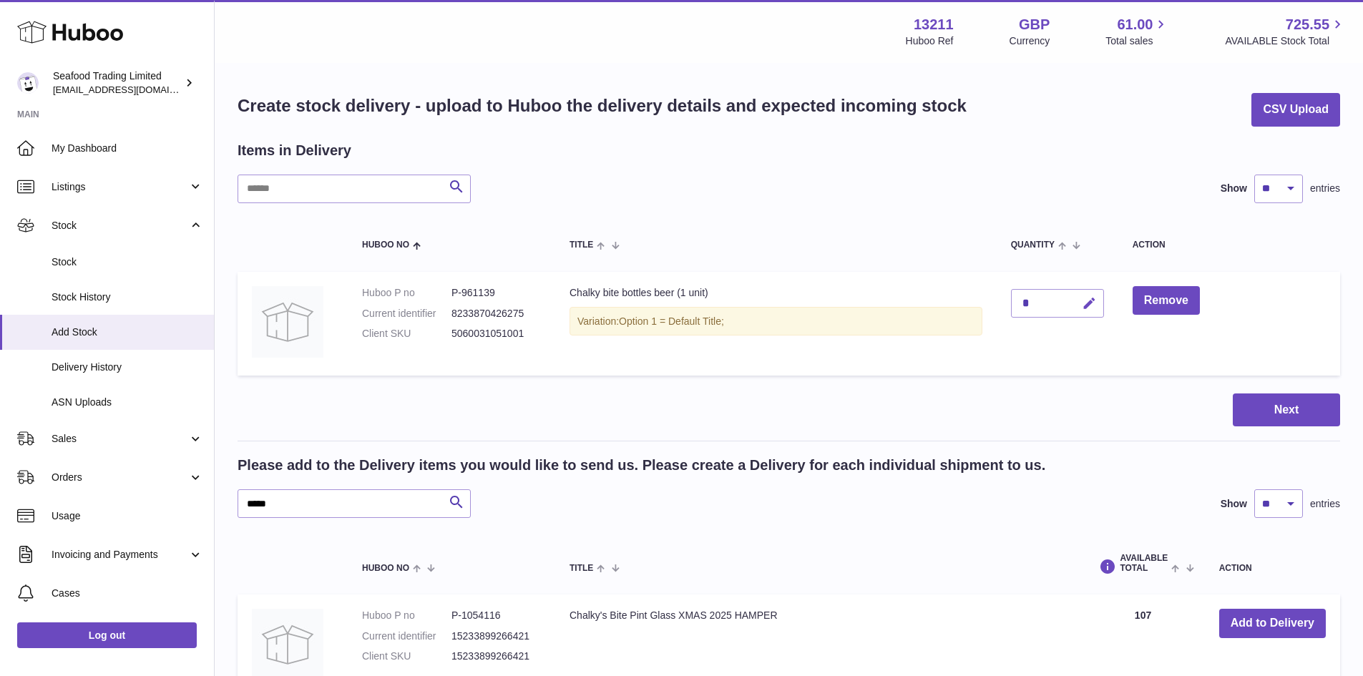
click at [1095, 308] on icon "button" at bounding box center [1089, 303] width 15 height 15
click at [1042, 303] on input "*" at bounding box center [1057, 303] width 93 height 29
type input "***"
click at [1088, 306] on icon "submit" at bounding box center [1089, 303] width 13 height 13
click at [1293, 412] on button "Next" at bounding box center [1286, 411] width 107 height 34
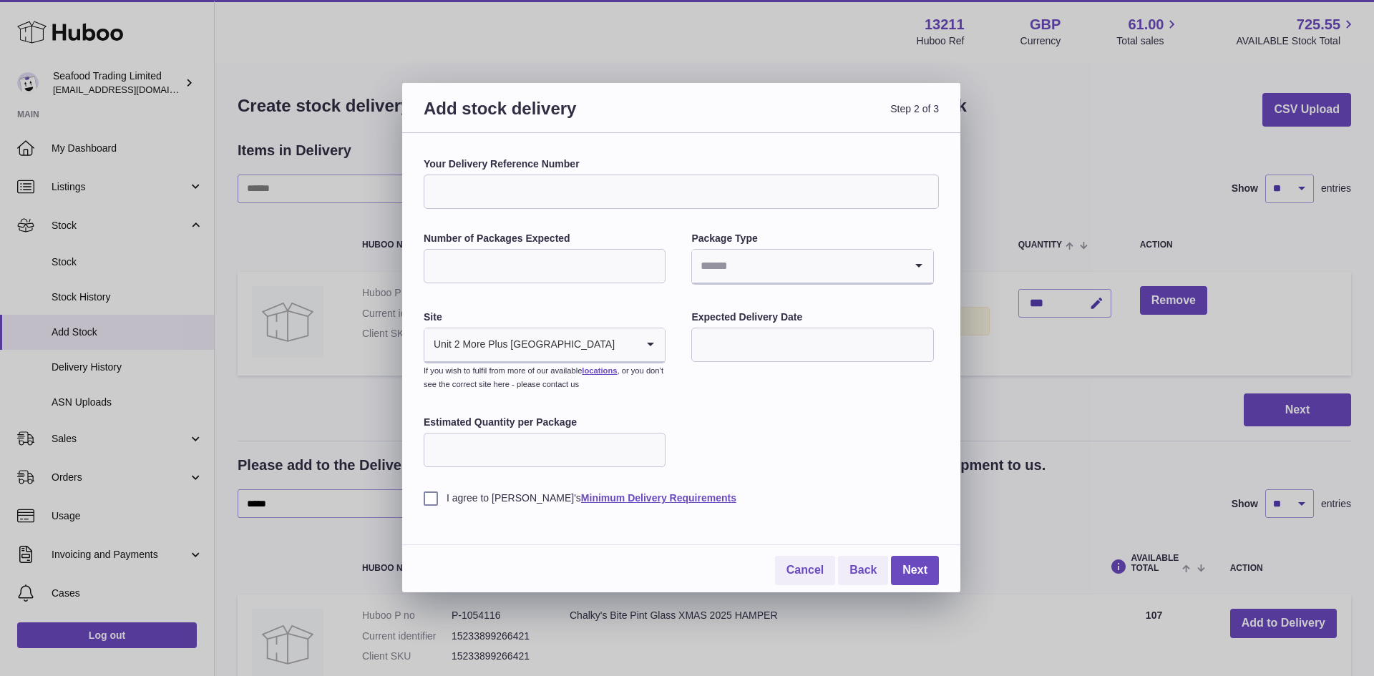
click at [508, 203] on input "Your Delivery Reference Number" at bounding box center [681, 192] width 515 height 34
type input "*"
click at [522, 200] on input "**********" at bounding box center [681, 192] width 515 height 34
type input "**********"
click at [494, 267] on input "Number of Packages Expected" at bounding box center [545, 266] width 242 height 34
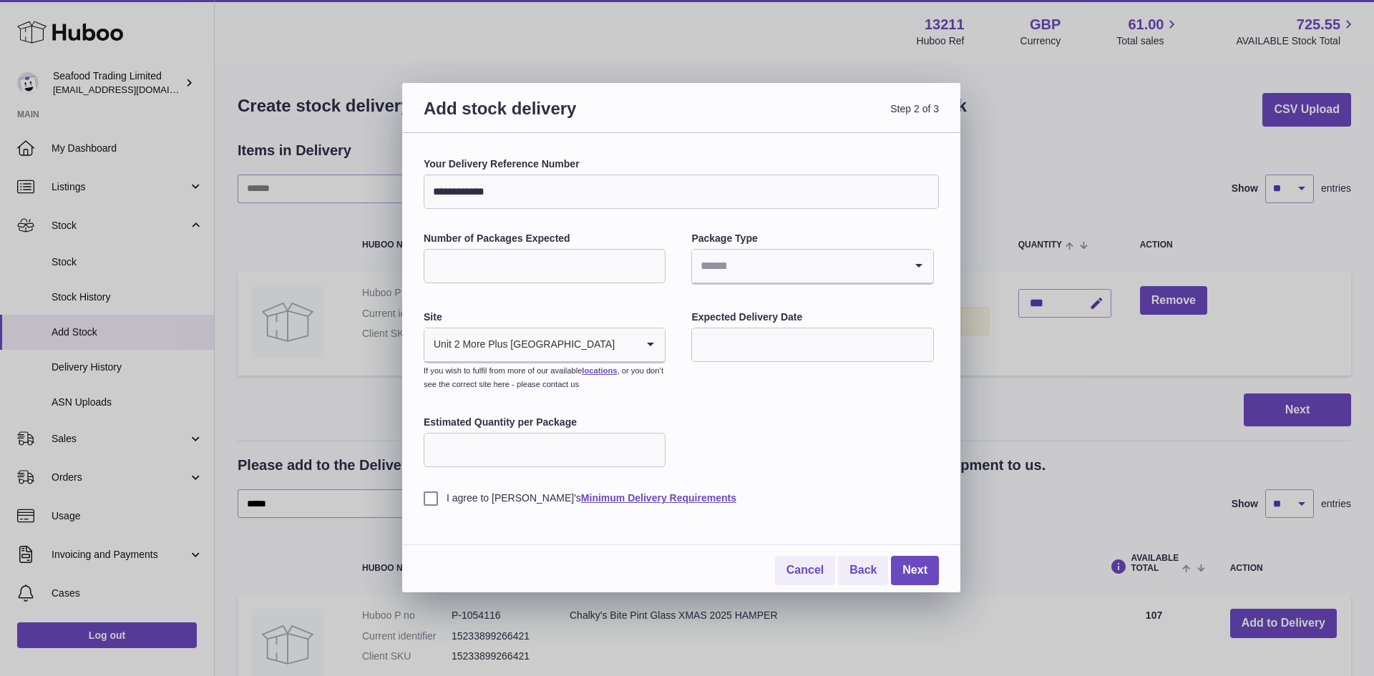
type input "**"
click at [765, 262] on input "Search for option" at bounding box center [798, 266] width 212 height 33
click at [725, 317] on li "Unknown" at bounding box center [812, 304] width 239 height 29
click at [724, 348] on input "text" at bounding box center [812, 345] width 242 height 34
click at [821, 460] on span "10" at bounding box center [829, 464] width 26 height 26
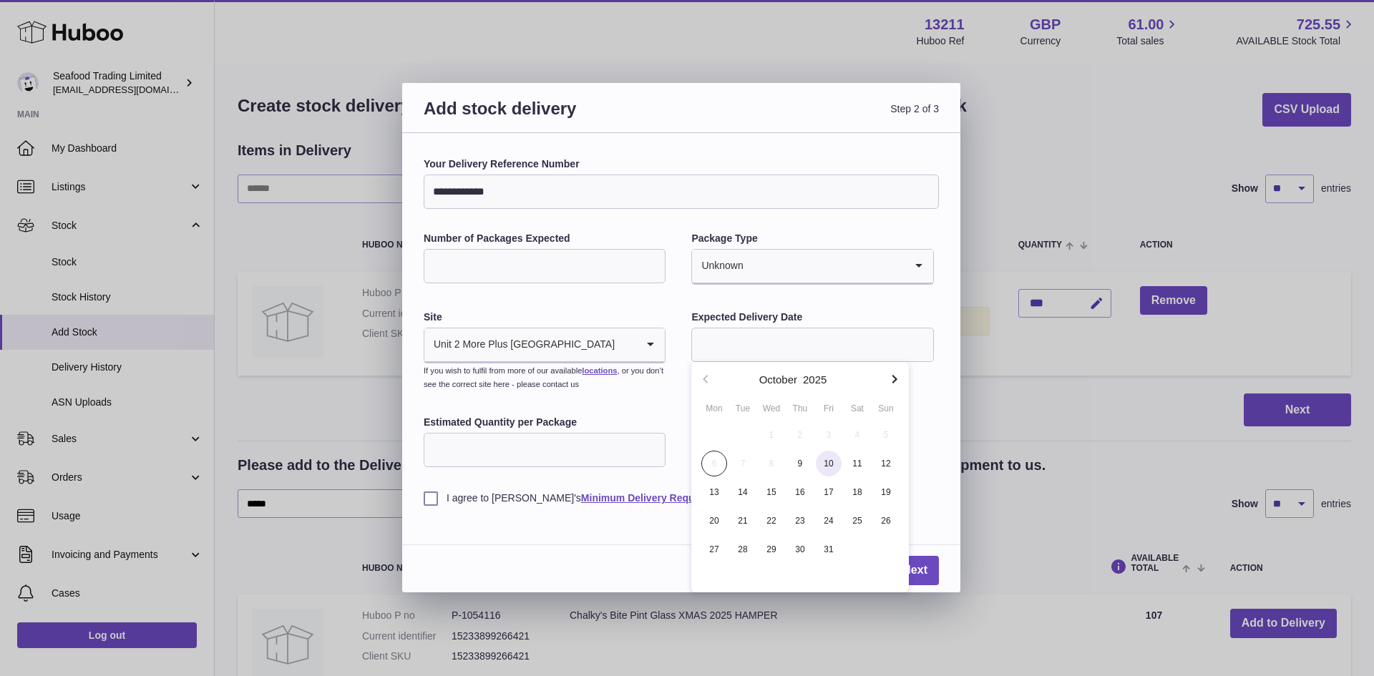
type input "**********"
click at [439, 502] on label "I agree to Huboo's Minimum Delivery Requirements" at bounding box center [681, 499] width 515 height 14
click at [902, 562] on link "Next" at bounding box center [915, 570] width 48 height 29
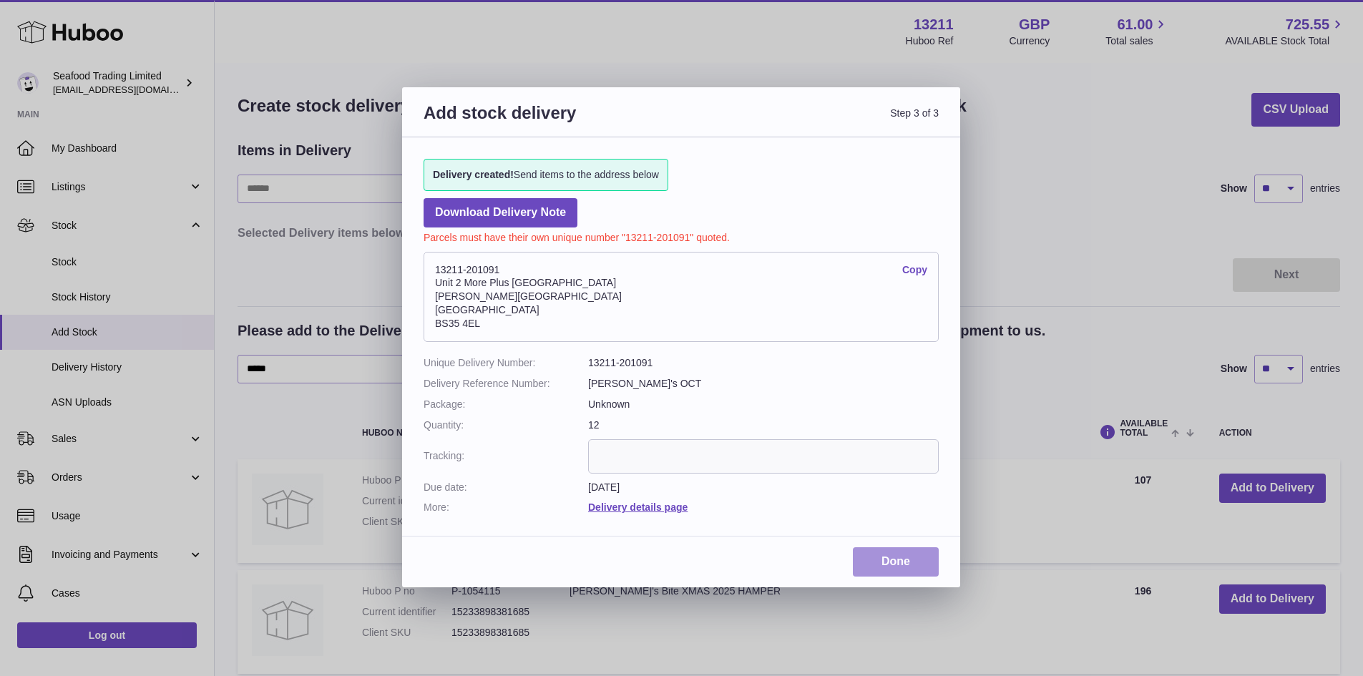
click at [902, 562] on link "Done" at bounding box center [896, 561] width 86 height 29
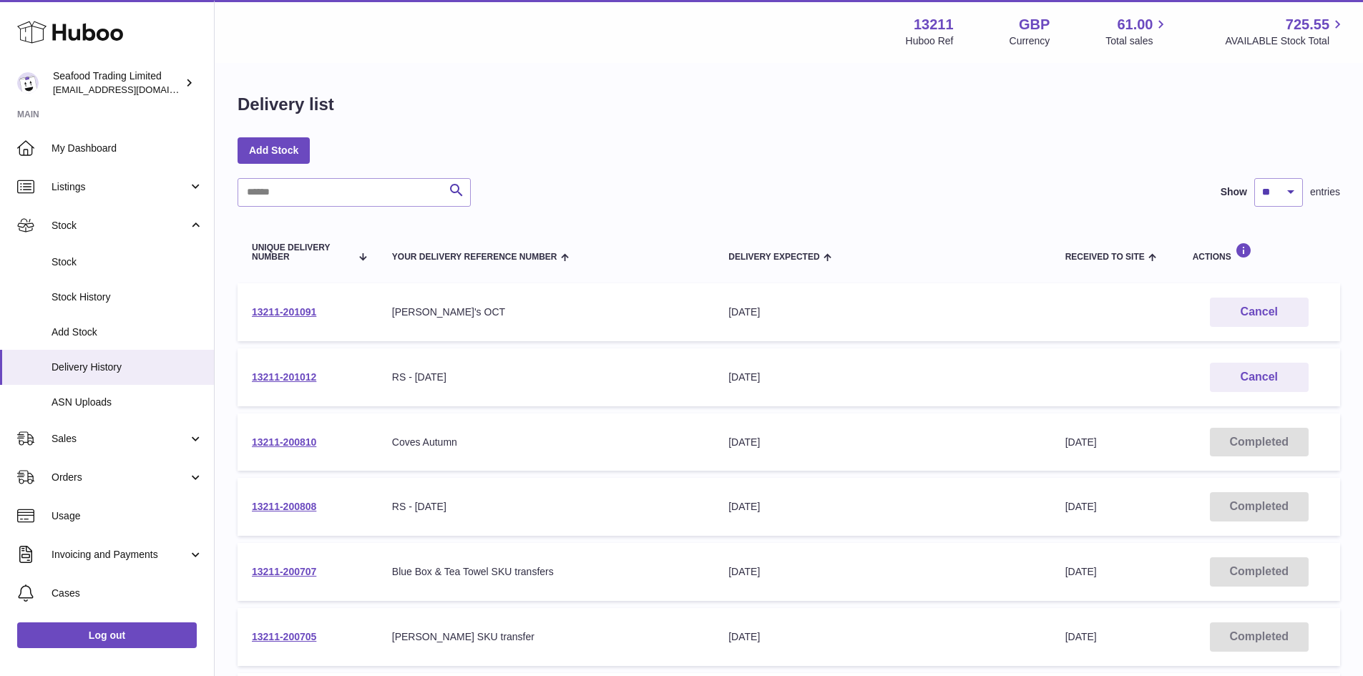
click at [285, 305] on td "13211-201091" at bounding box center [308, 312] width 140 height 58
click at [294, 315] on link "13211-201091" at bounding box center [284, 311] width 64 height 11
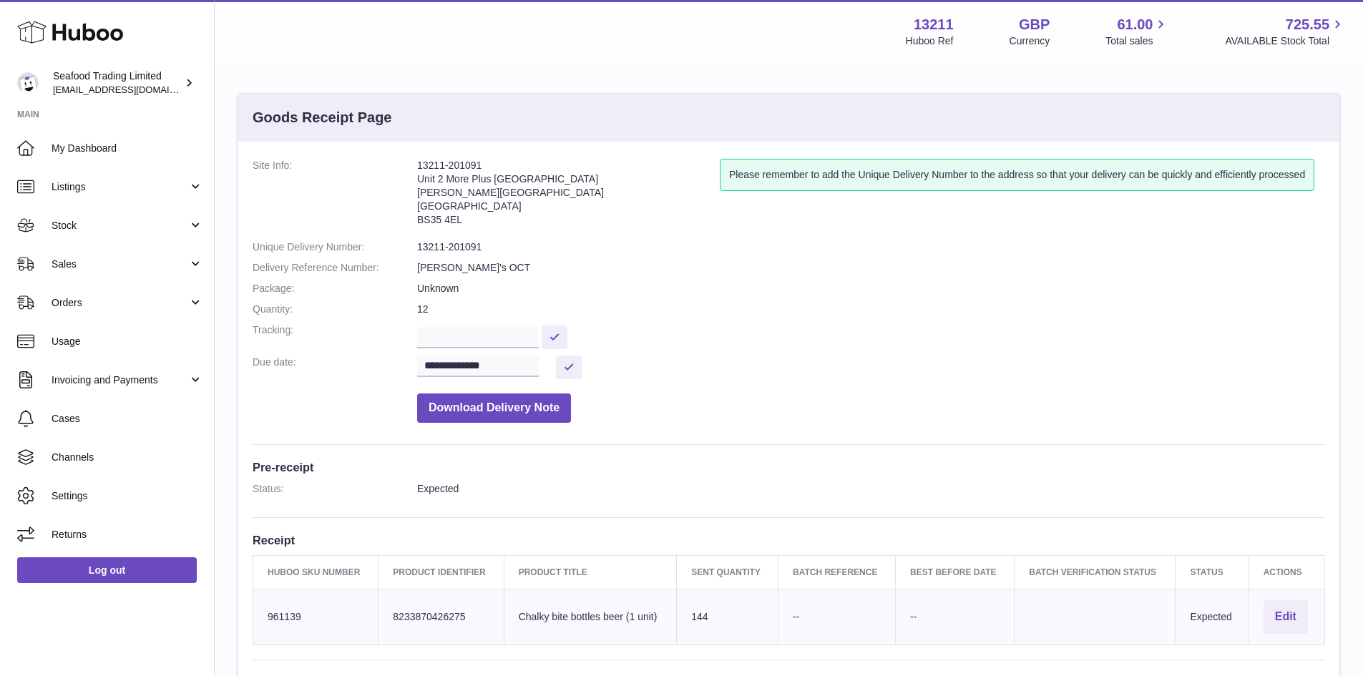
drag, startPoint x: 493, startPoint y: 163, endPoint x: 411, endPoint y: 157, distance: 81.8
click at [411, 157] on div "**********" at bounding box center [788, 489] width 1101 height 694
copy dl "13211-201091"
click at [101, 144] on span "My Dashboard" at bounding box center [128, 149] width 152 height 14
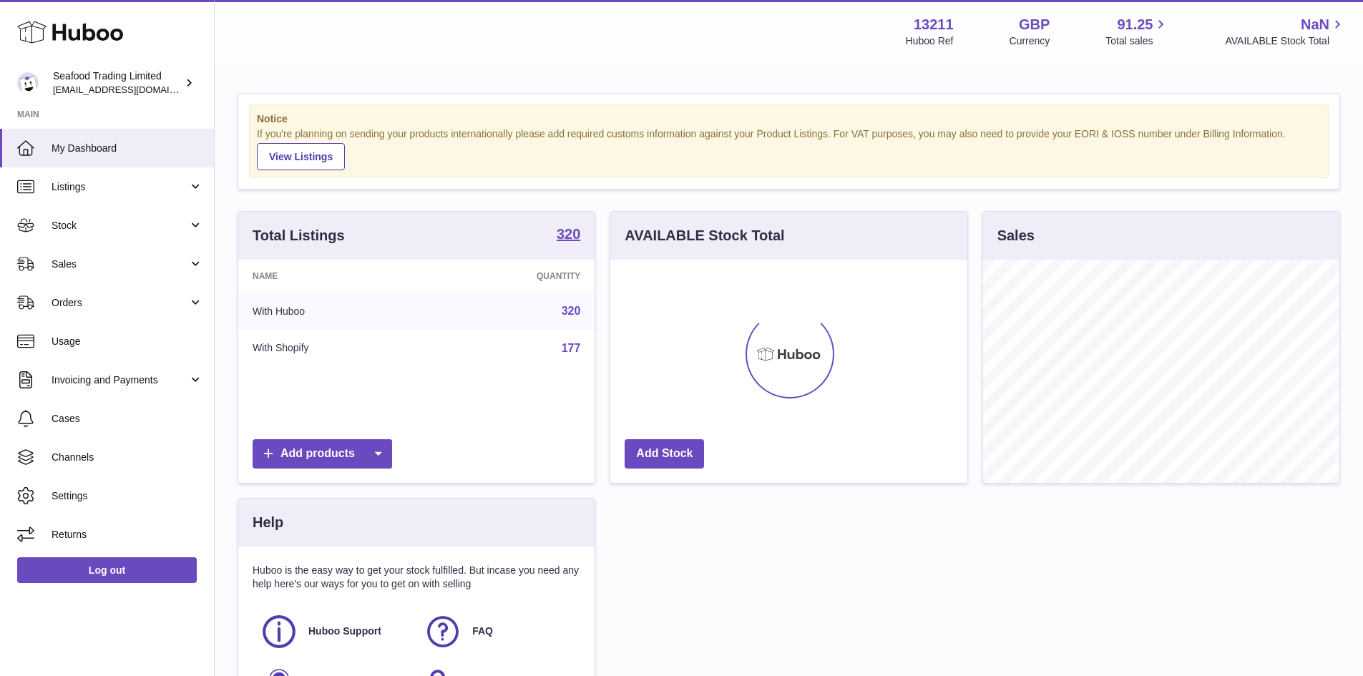
scroll to position [223, 357]
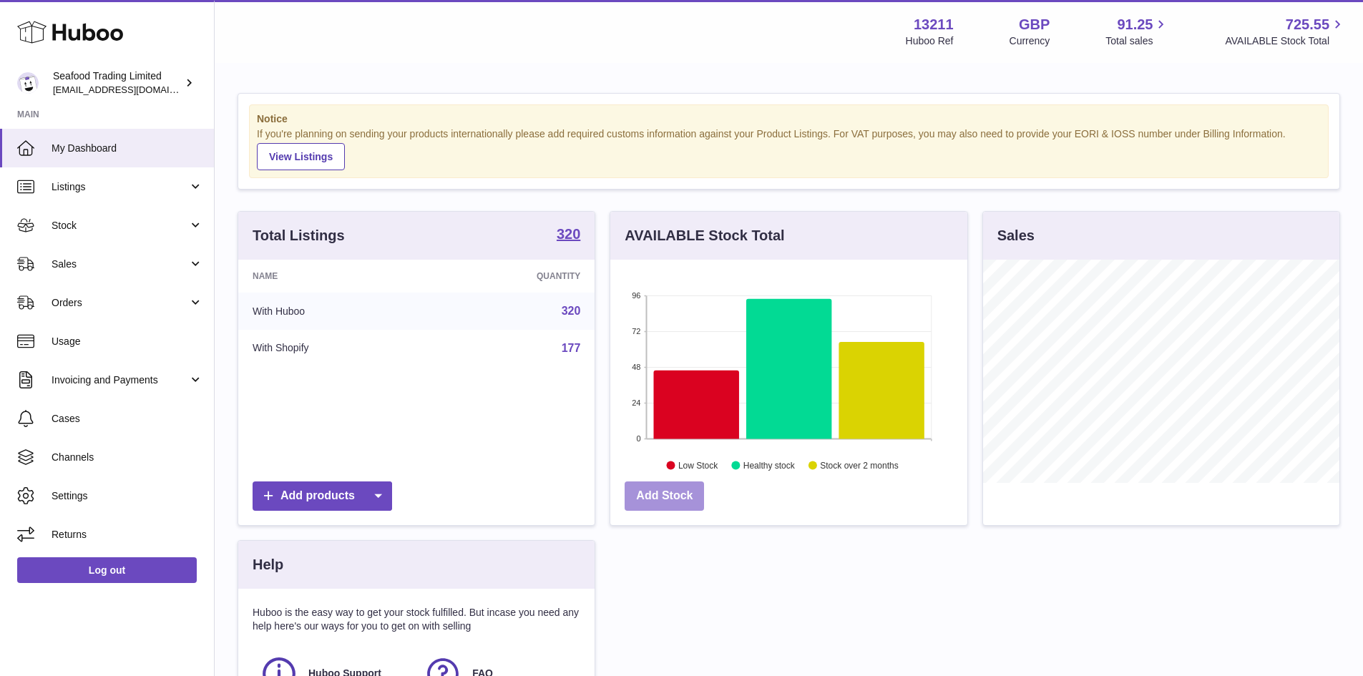
click at [665, 487] on link "Add Stock" at bounding box center [664, 496] width 79 height 29
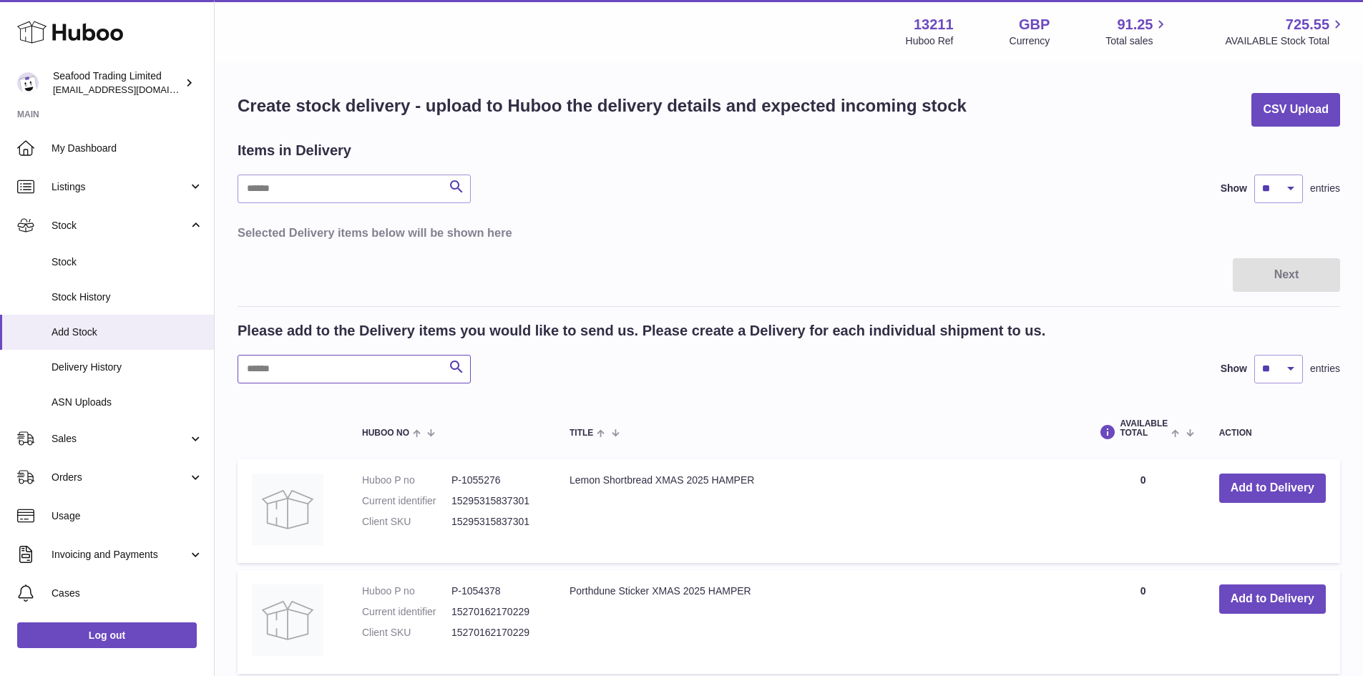
click at [363, 363] on input "text" at bounding box center [354, 369] width 233 height 29
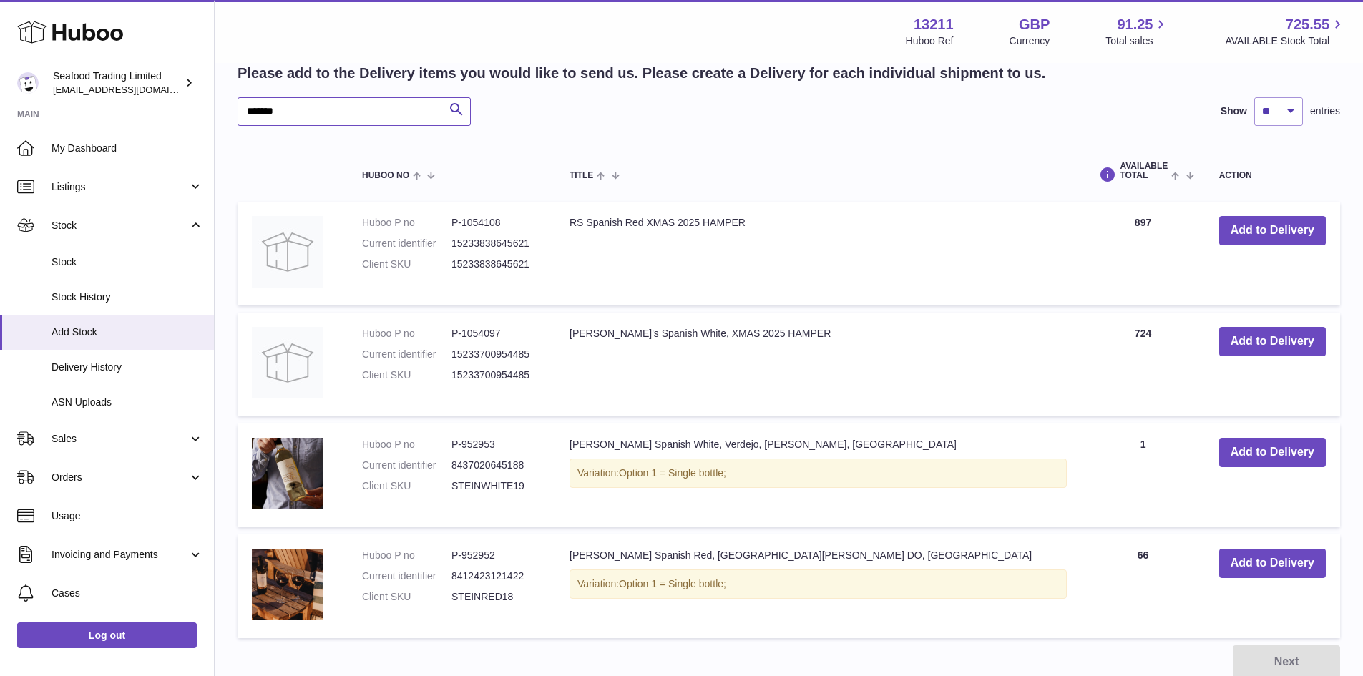
scroll to position [286, 0]
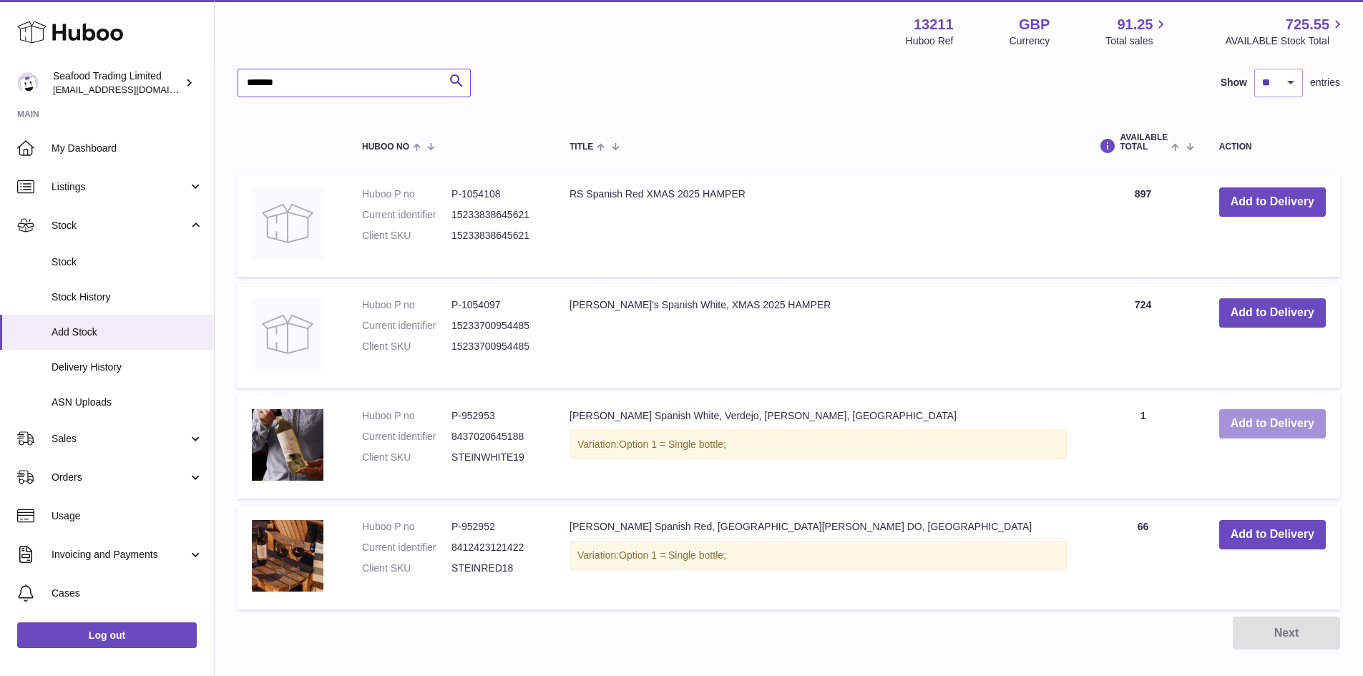
type input "*******"
click at [1230, 426] on button "Add to Delivery" at bounding box center [1272, 423] width 107 height 29
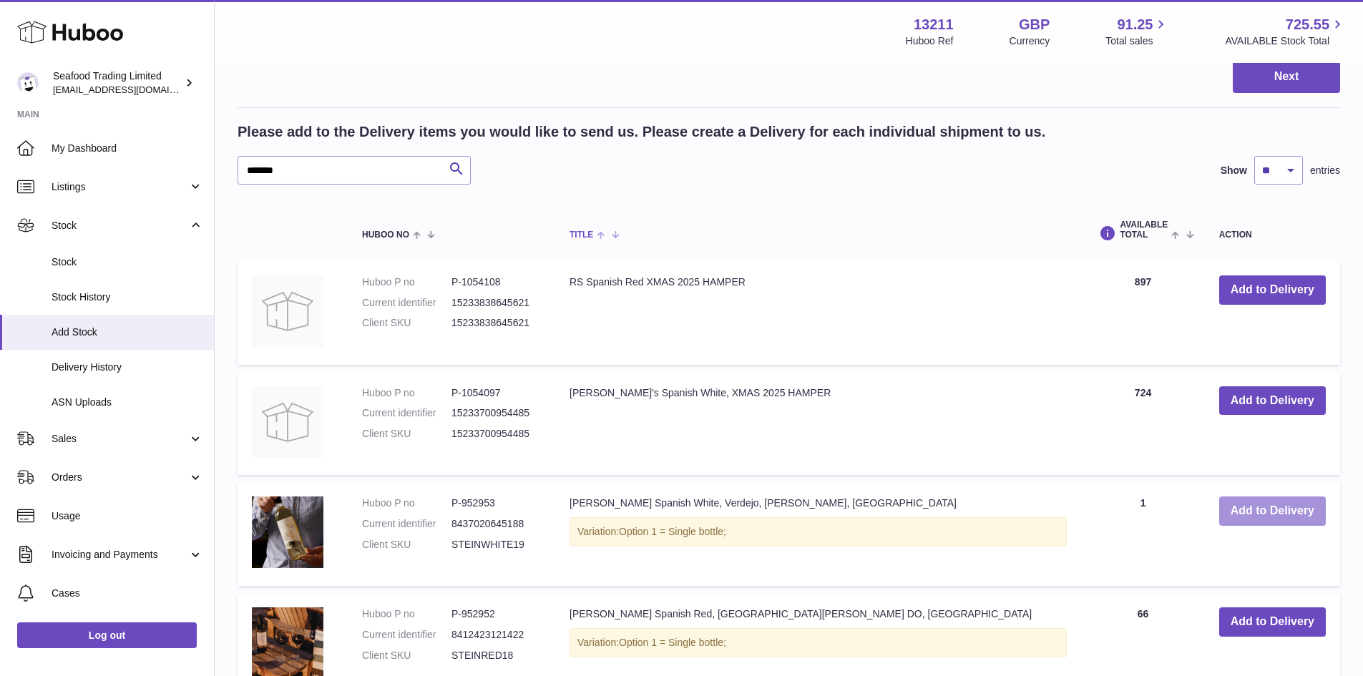
scroll to position [135, 0]
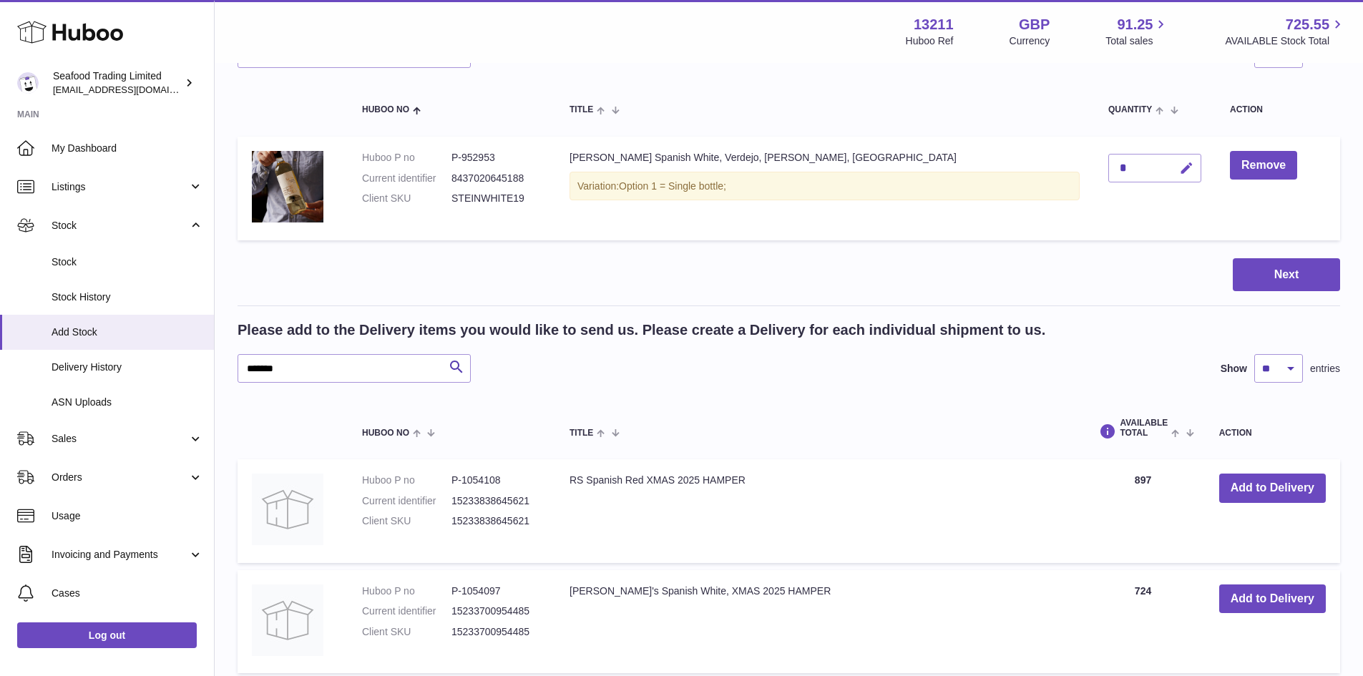
click at [1179, 172] on icon "button" at bounding box center [1186, 168] width 15 height 15
click at [1151, 168] on icon "button" at bounding box center [1157, 168] width 13 height 13
click at [1168, 171] on button "button" at bounding box center [1185, 168] width 34 height 29
click at [1171, 171] on button "submit" at bounding box center [1184, 168] width 27 height 23
click at [1114, 170] on div "*" at bounding box center [1154, 168] width 93 height 29
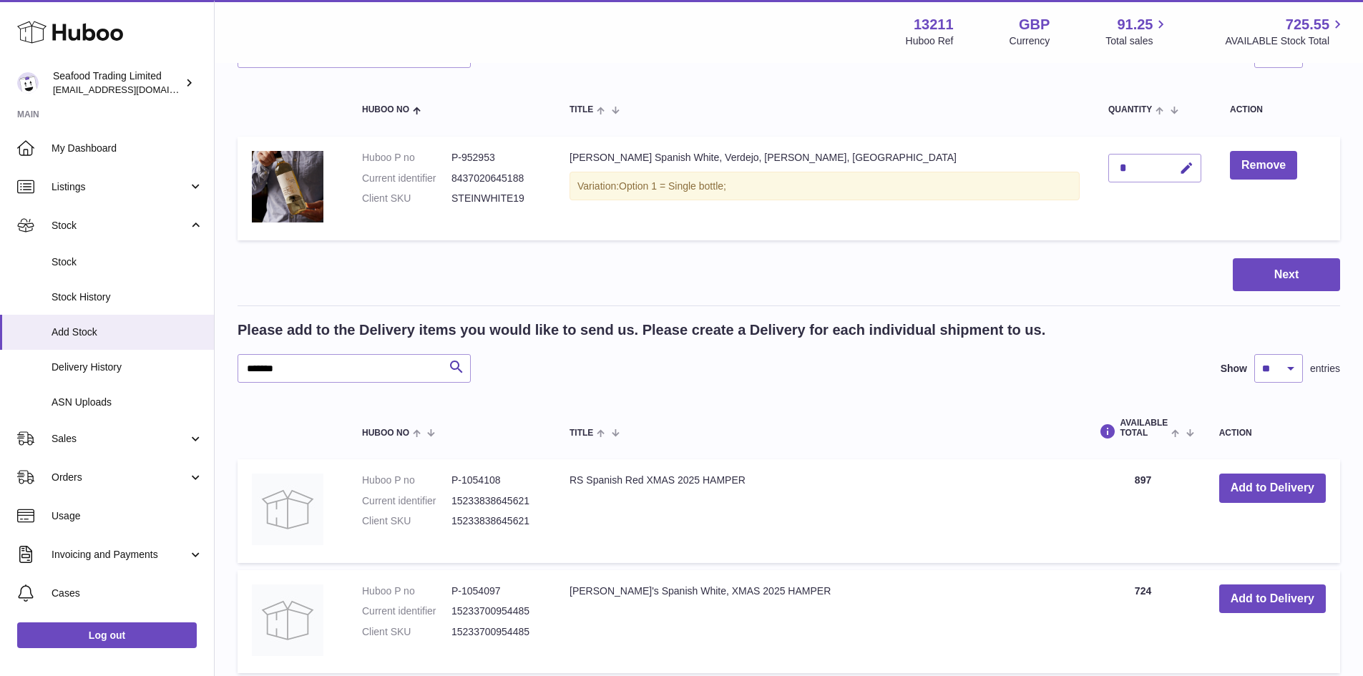
click at [1118, 163] on div "*" at bounding box center [1154, 168] width 93 height 29
click at [1108, 173] on div "*" at bounding box center [1154, 168] width 93 height 29
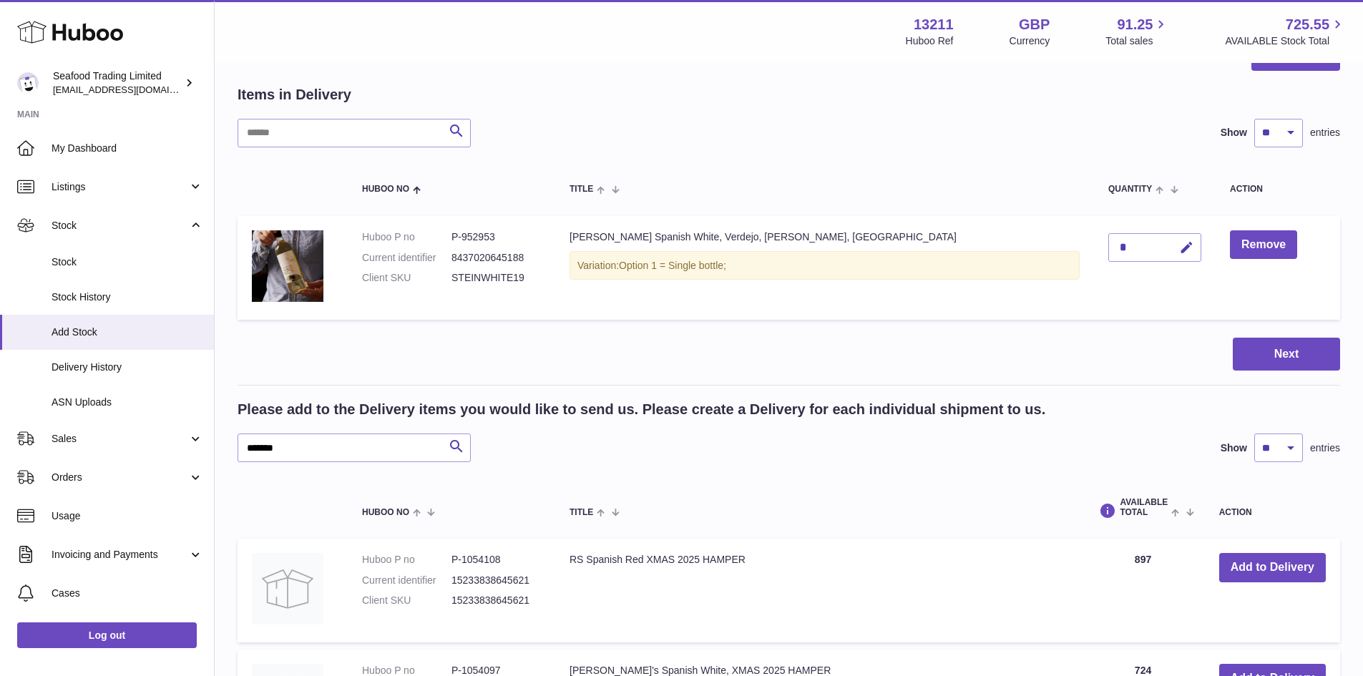
scroll to position [0, 0]
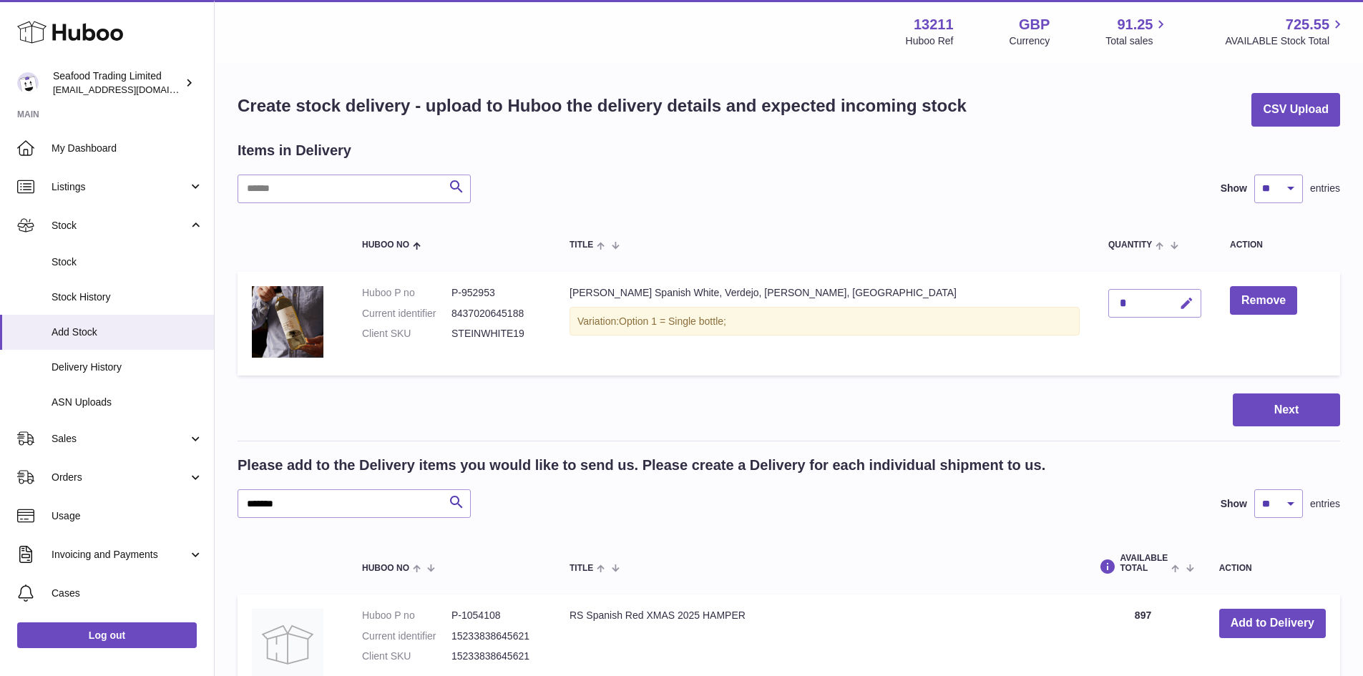
click at [1168, 305] on button "button" at bounding box center [1185, 303] width 34 height 29
click at [1140, 299] on div at bounding box center [1169, 303] width 59 height 23
click at [1171, 304] on button "submit" at bounding box center [1184, 303] width 27 height 23
click at [1179, 302] on icon "button" at bounding box center [1186, 303] width 15 height 15
click at [1142, 302] on button "button" at bounding box center [1155, 303] width 27 height 23
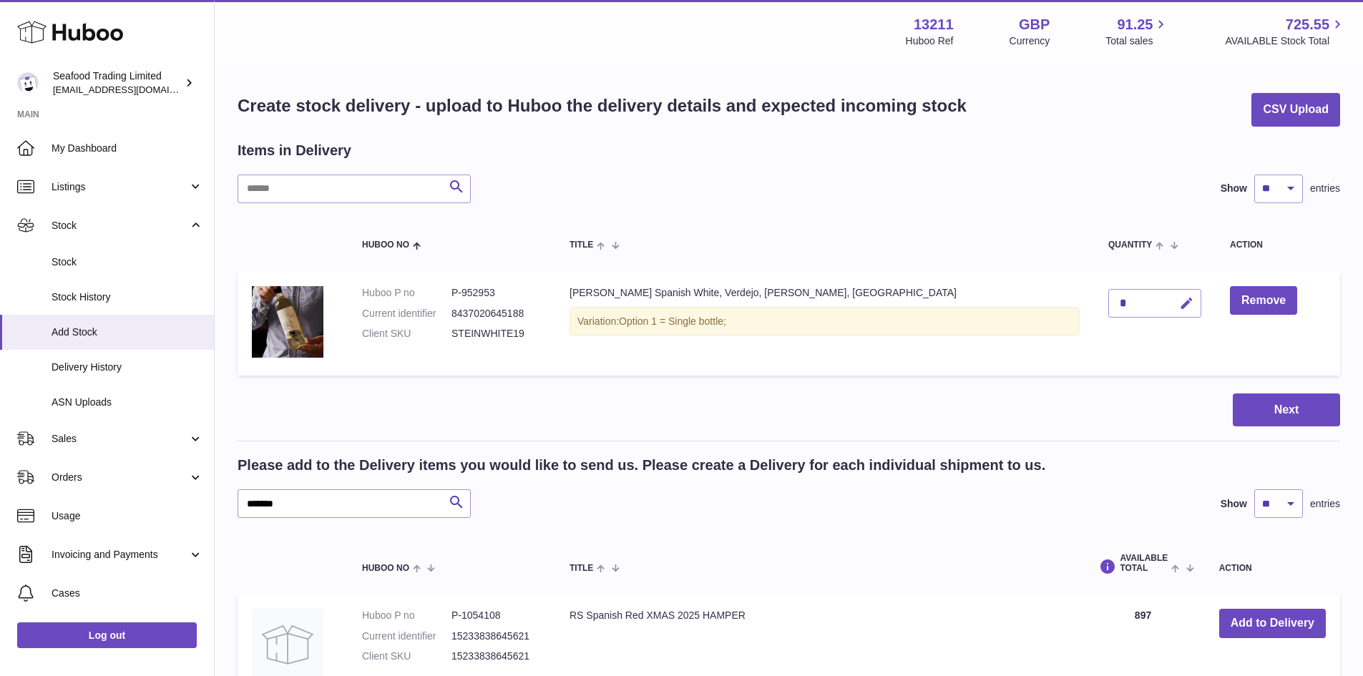
click at [1179, 303] on icon "button" at bounding box center [1186, 303] width 15 height 15
click at [1108, 300] on input "*" at bounding box center [1154, 303] width 93 height 29
type input "***"
click at [1181, 306] on icon "submit" at bounding box center [1187, 303] width 13 height 13
click at [1273, 401] on button "Next" at bounding box center [1286, 411] width 107 height 34
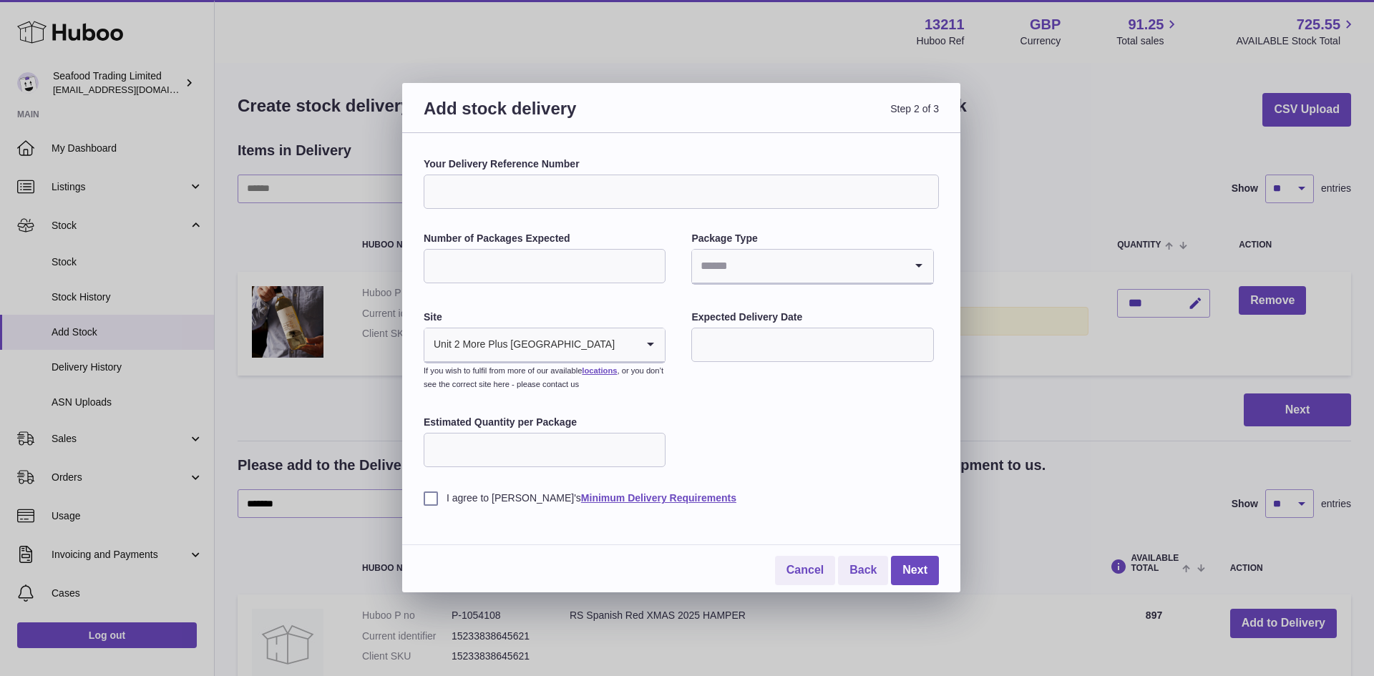
click at [568, 190] on input "Your Delivery Reference Number" at bounding box center [681, 192] width 515 height 34
type input "**********"
click at [543, 267] on input "Number of Packages Expected" at bounding box center [545, 266] width 242 height 34
type input "**"
click at [712, 261] on input "Search for option" at bounding box center [798, 266] width 212 height 33
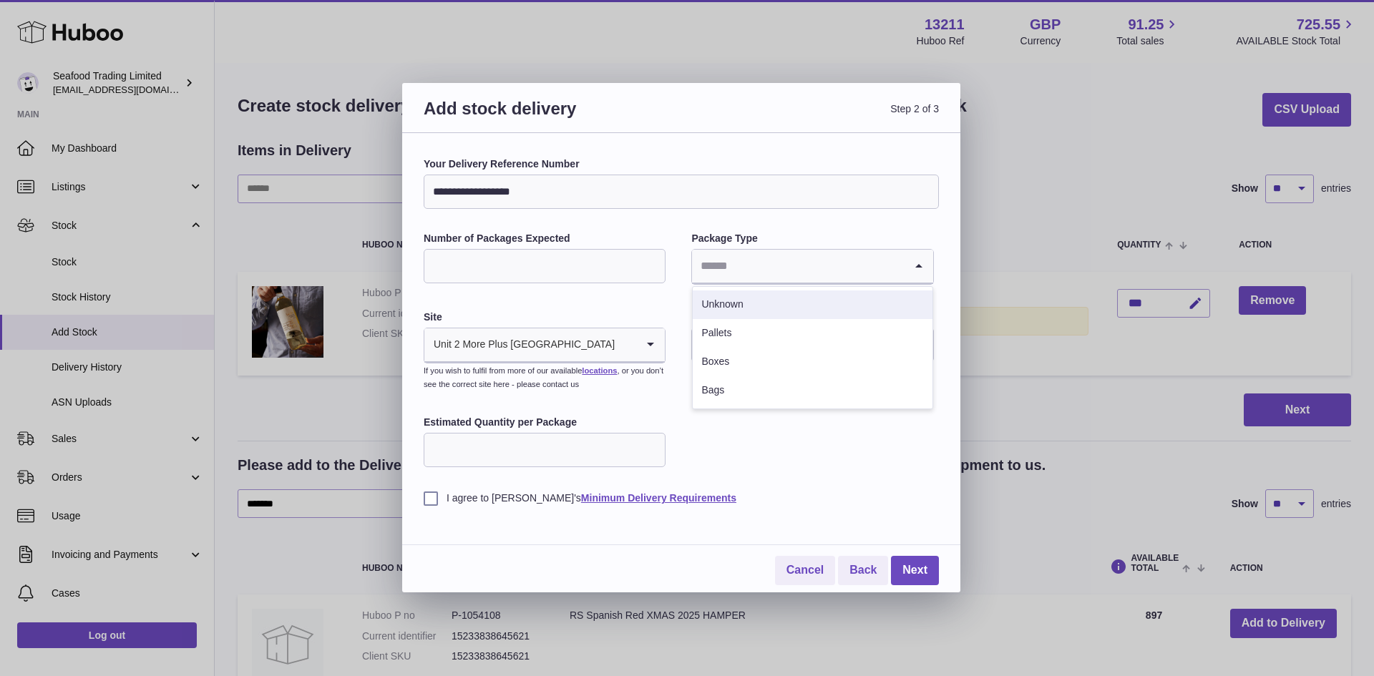
click at [718, 300] on li "Unknown" at bounding box center [812, 304] width 239 height 29
click at [720, 337] on input "text" at bounding box center [812, 345] width 242 height 34
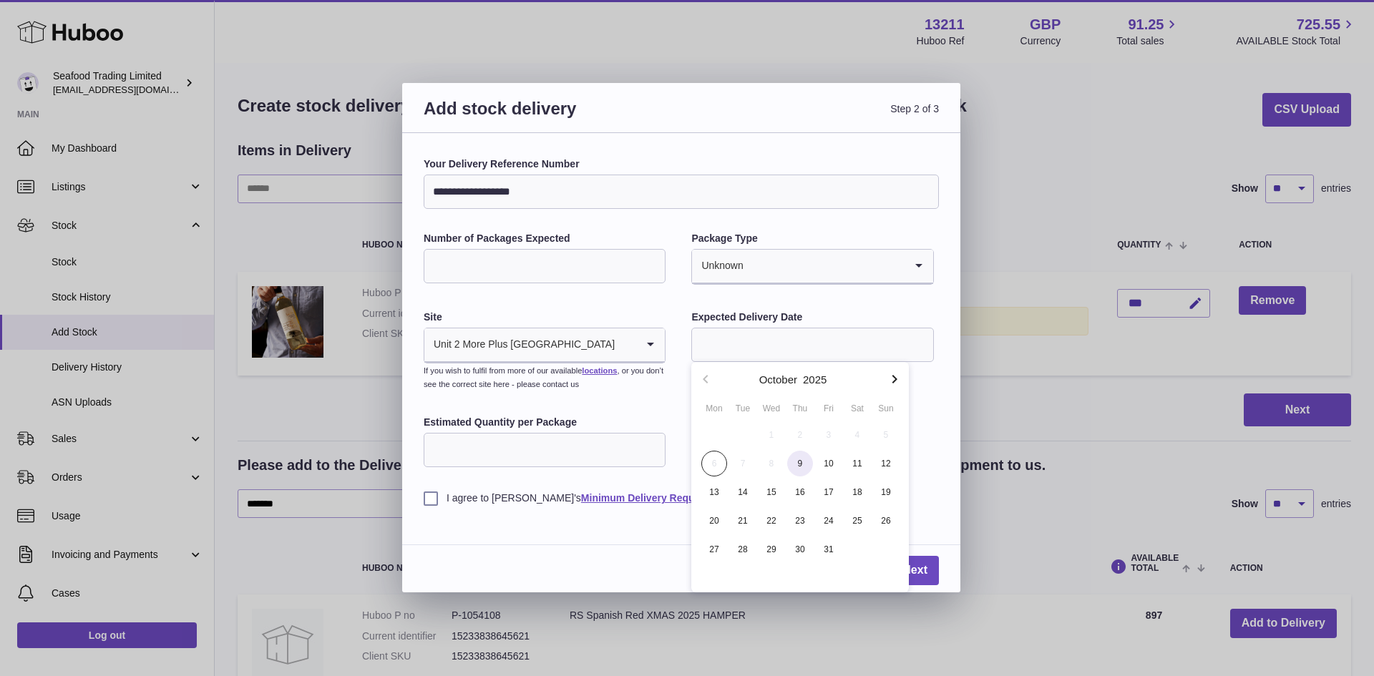
click at [799, 461] on span "9" at bounding box center [800, 464] width 26 height 26
type input "**********"
click at [427, 497] on label "I agree to Huboo's Minimum Delivery Requirements" at bounding box center [681, 499] width 515 height 14
click at [903, 570] on link "Next" at bounding box center [915, 570] width 48 height 29
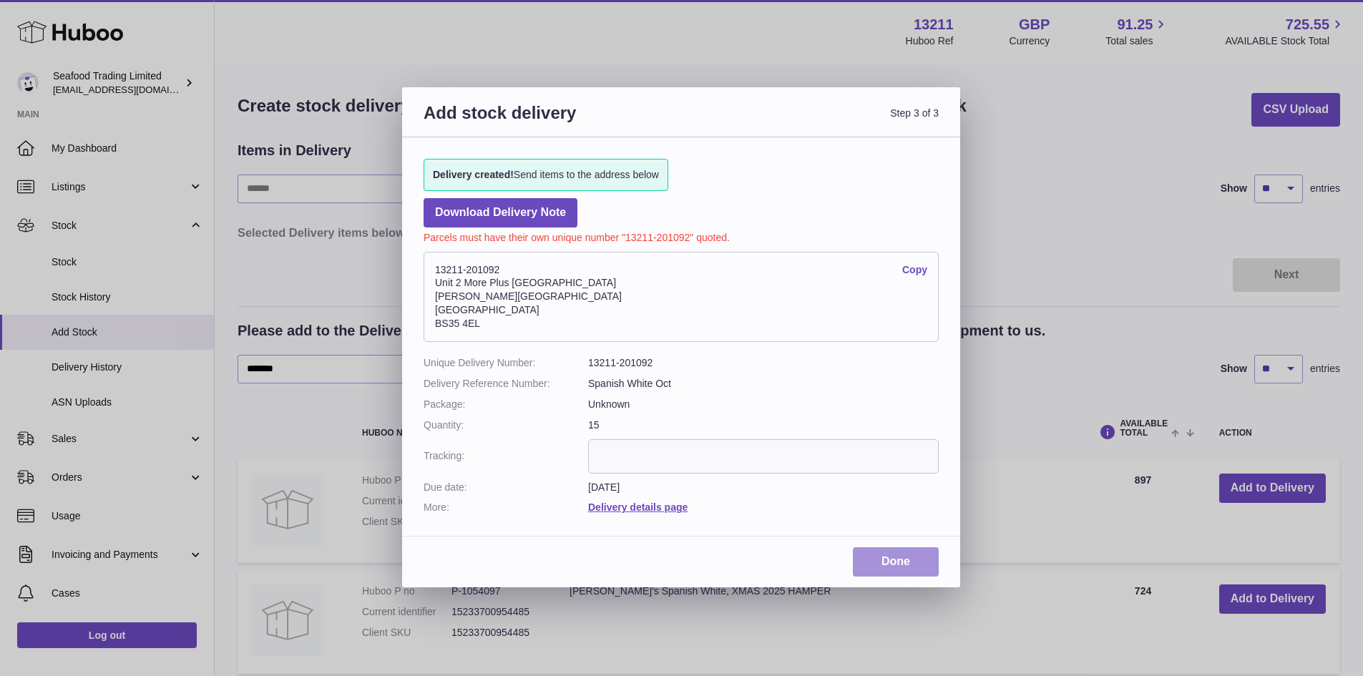
click at [898, 572] on link "Done" at bounding box center [896, 561] width 86 height 29
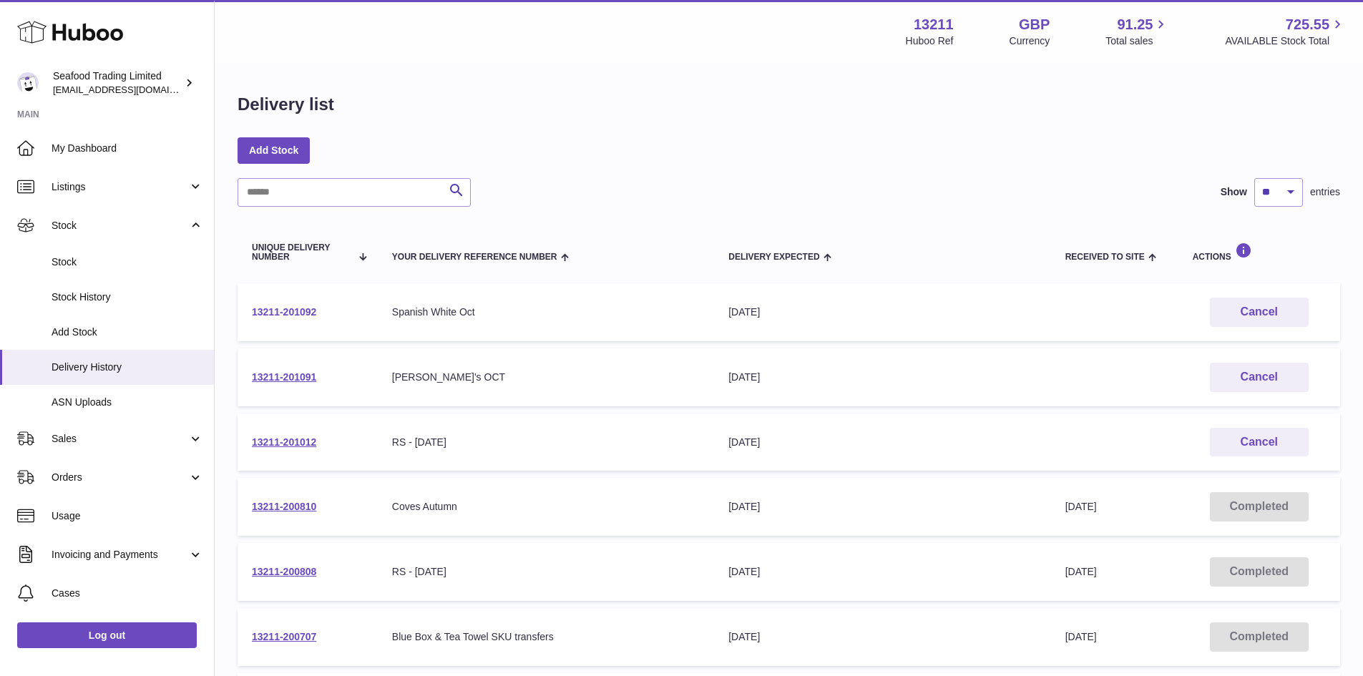
click at [312, 313] on link "13211-201092" at bounding box center [284, 311] width 64 height 11
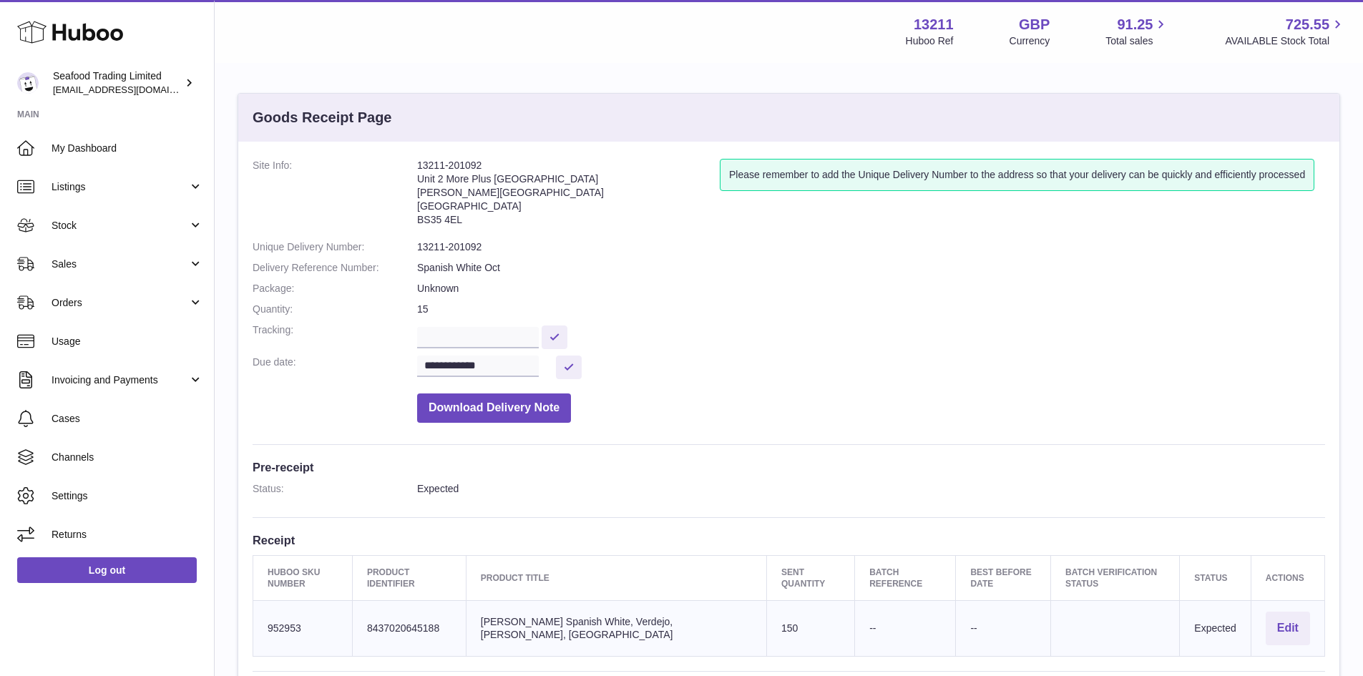
drag, startPoint x: 483, startPoint y: 160, endPoint x: 416, endPoint y: 158, distance: 66.6
click at [416, 158] on div "**********" at bounding box center [788, 494] width 1101 height 705
copy dl "13211-201092"
